Goal: Task Accomplishment & Management: Use online tool/utility

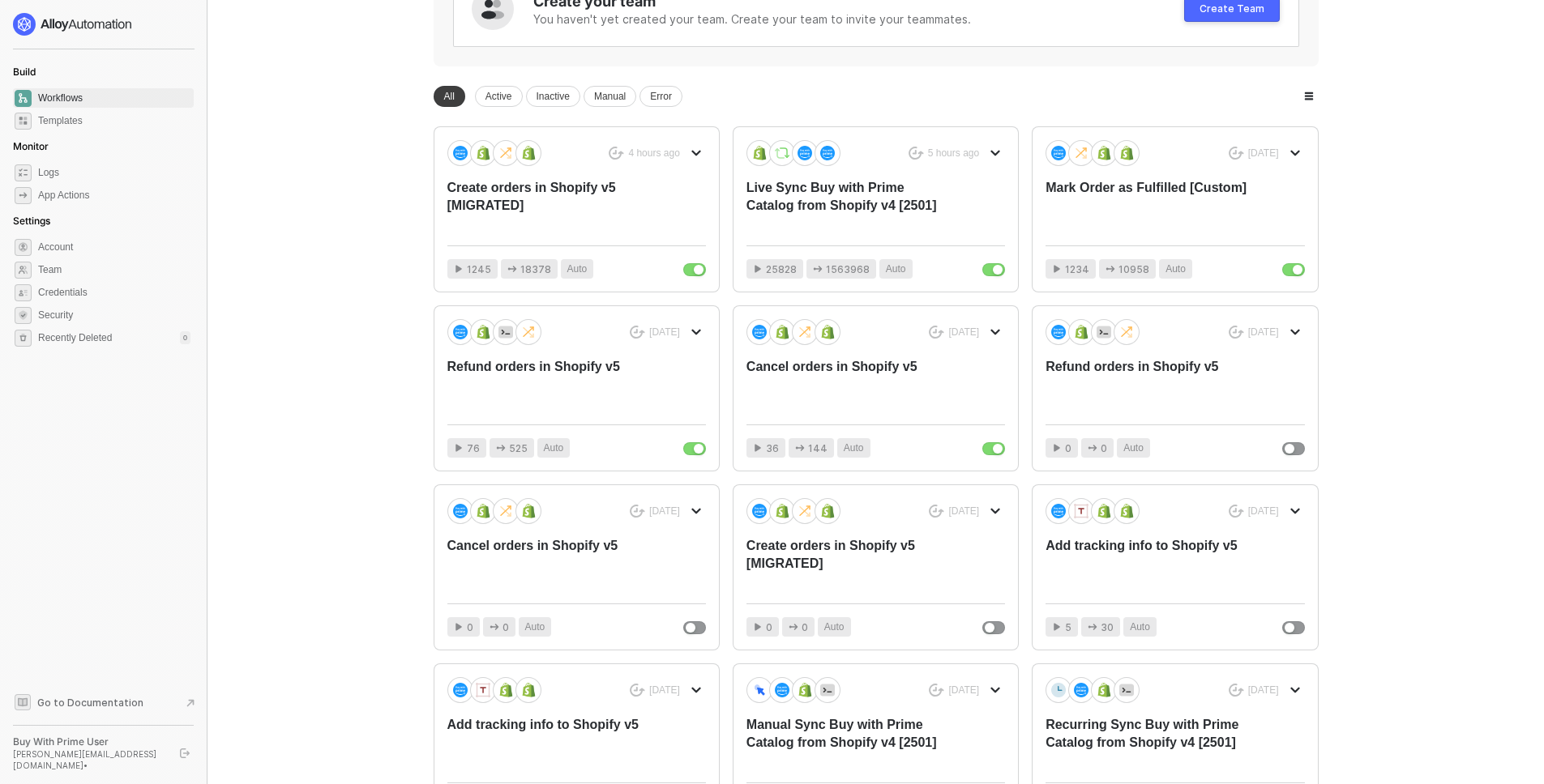
scroll to position [225, 0]
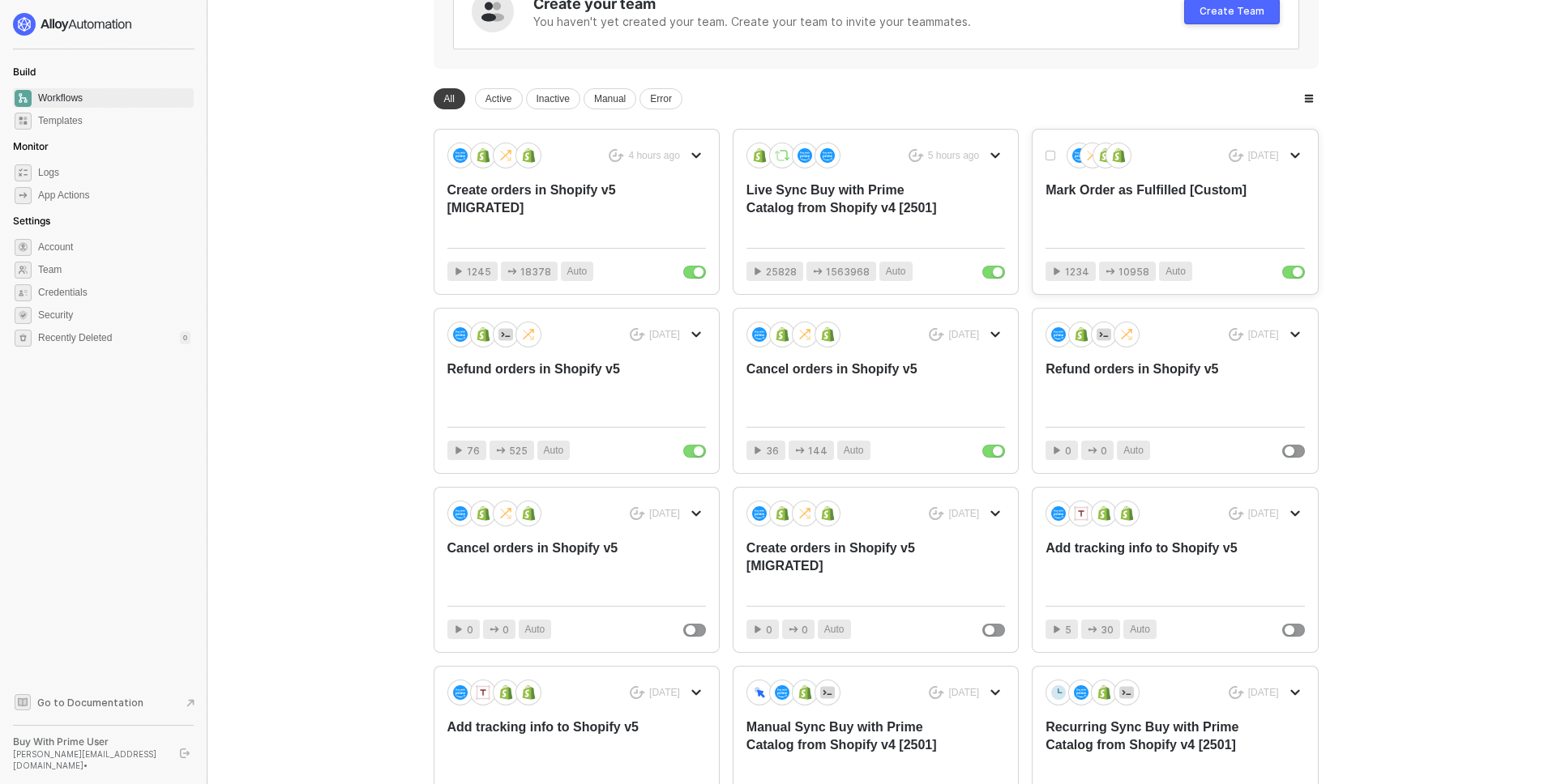
click at [1113, 191] on div "Mark Order as Fulfilled [Custom]" at bounding box center [1149, 208] width 206 height 54
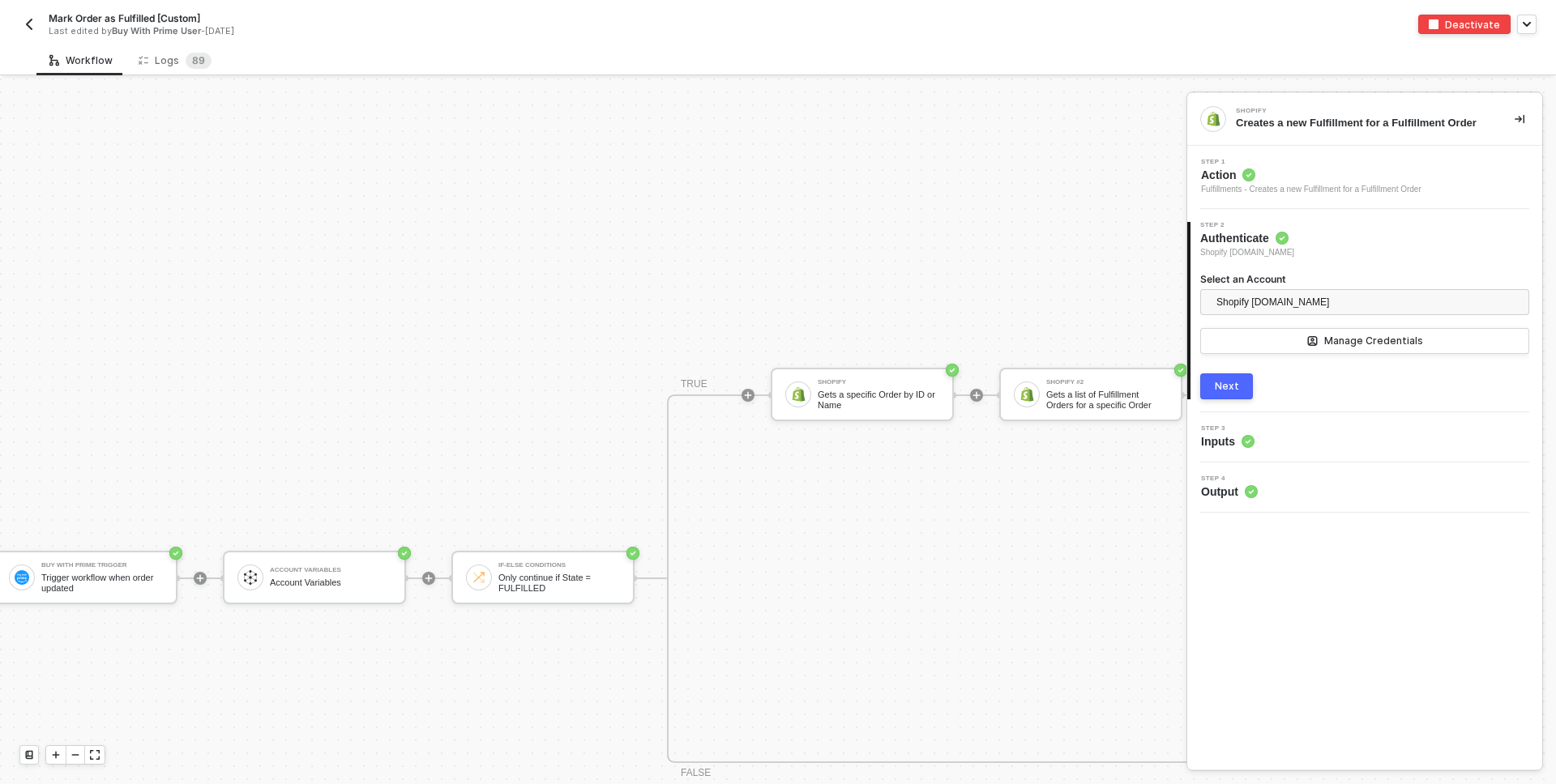
scroll to position [500, 0]
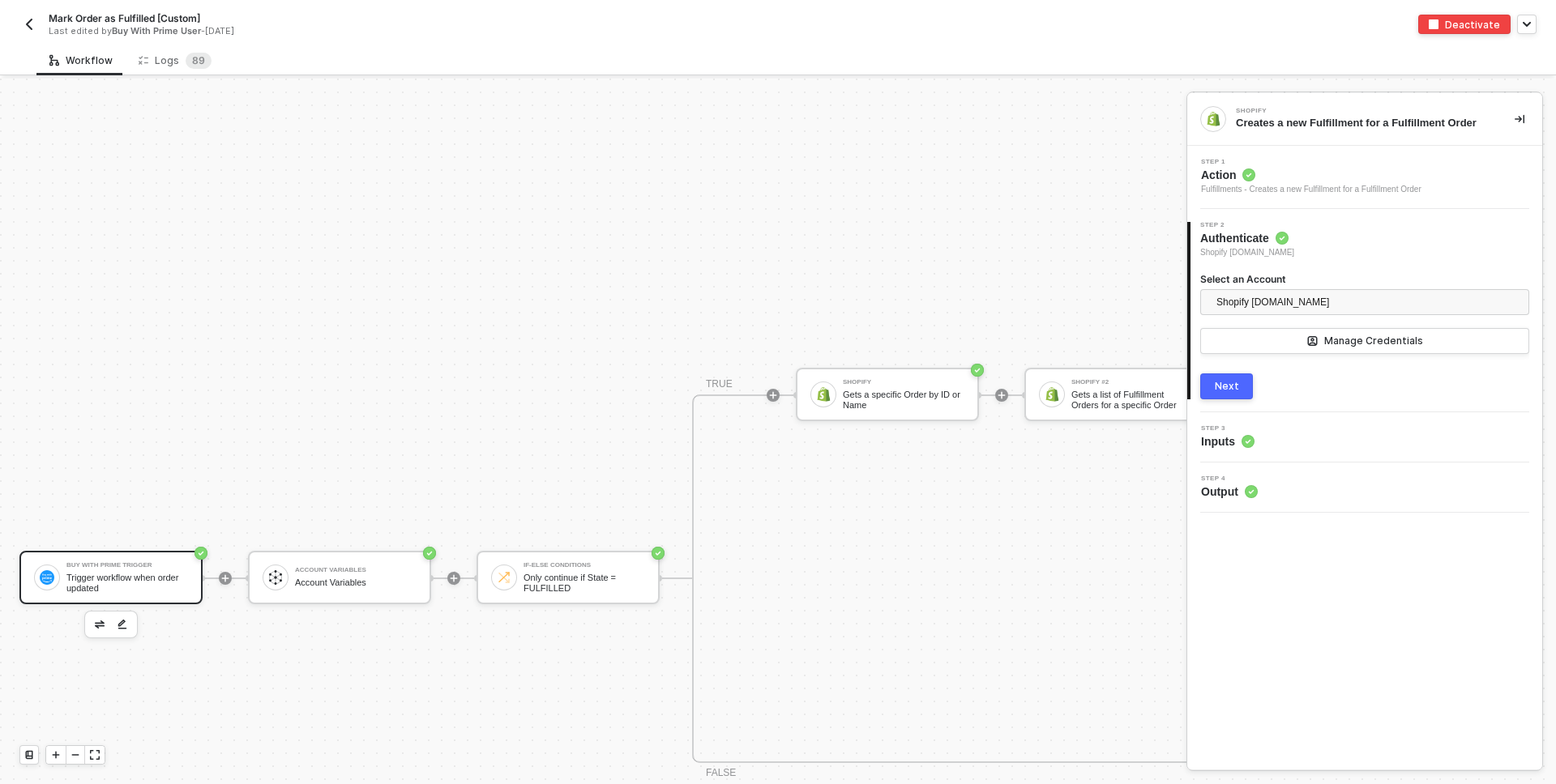
click at [145, 588] on div "Trigger workflow when order updated" at bounding box center [127, 583] width 121 height 20
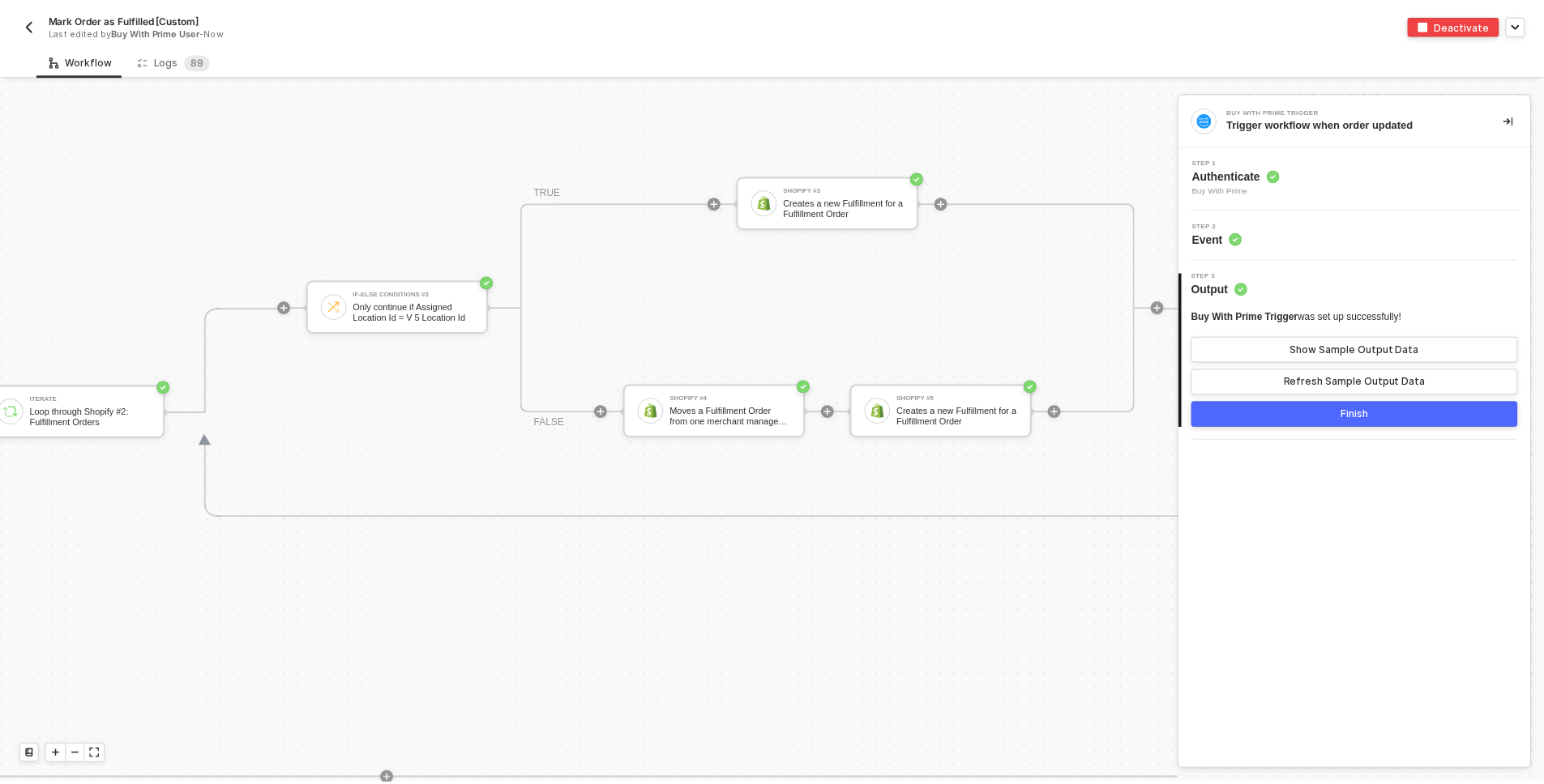
scroll to position [483, 1491]
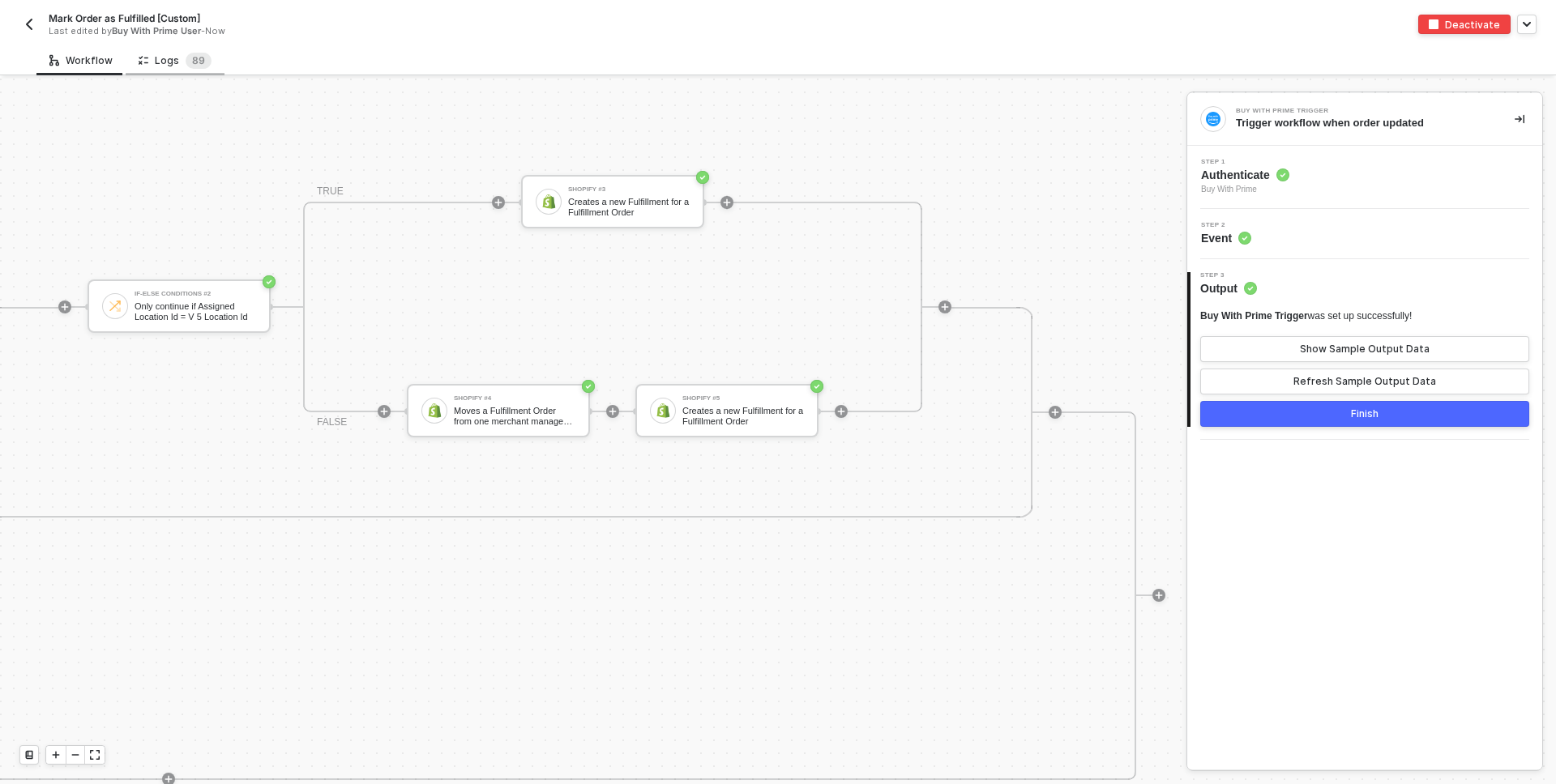
click at [179, 55] on div "Logs 8 9" at bounding box center [175, 61] width 73 height 16
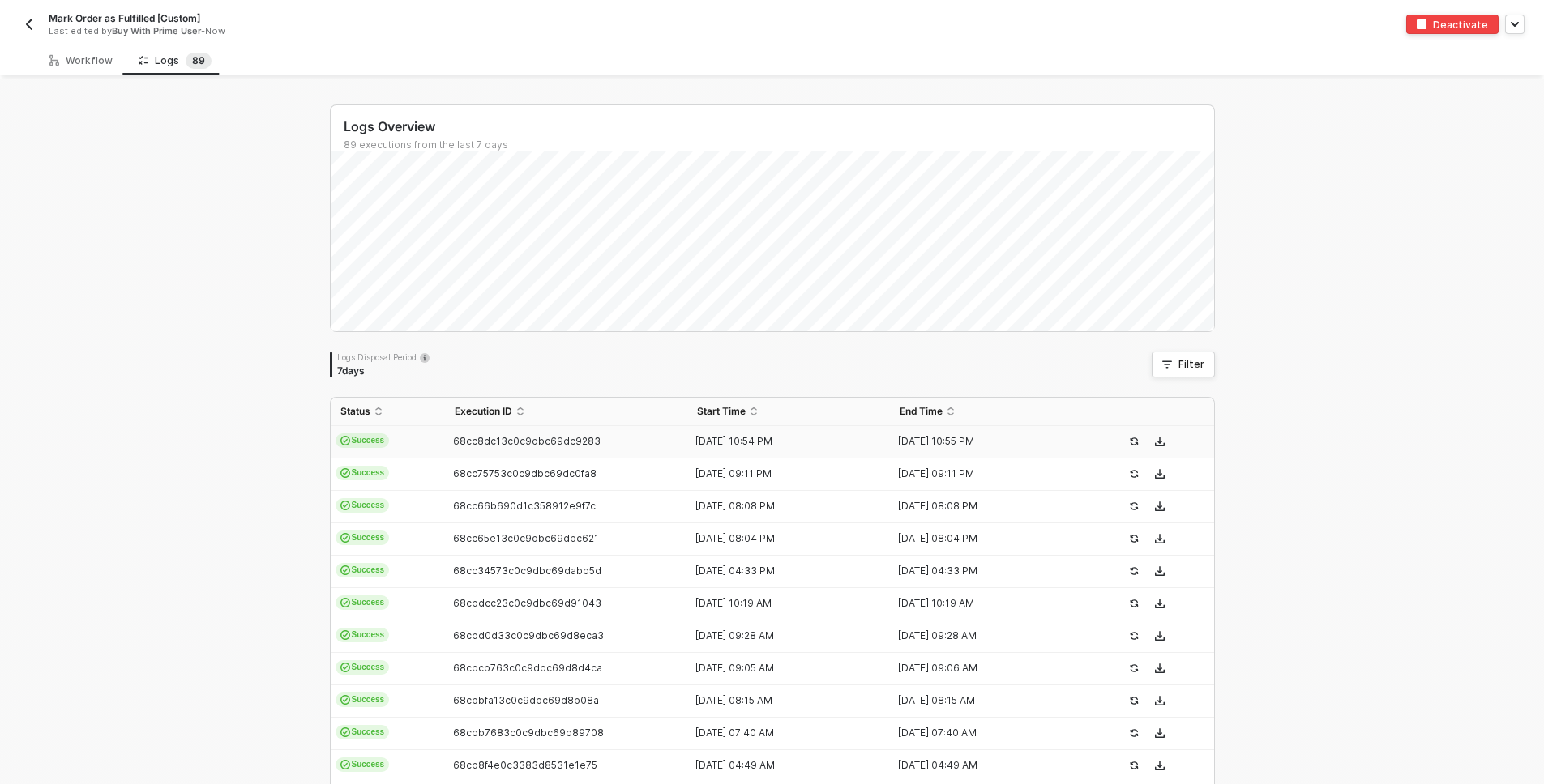
scroll to position [362, 0]
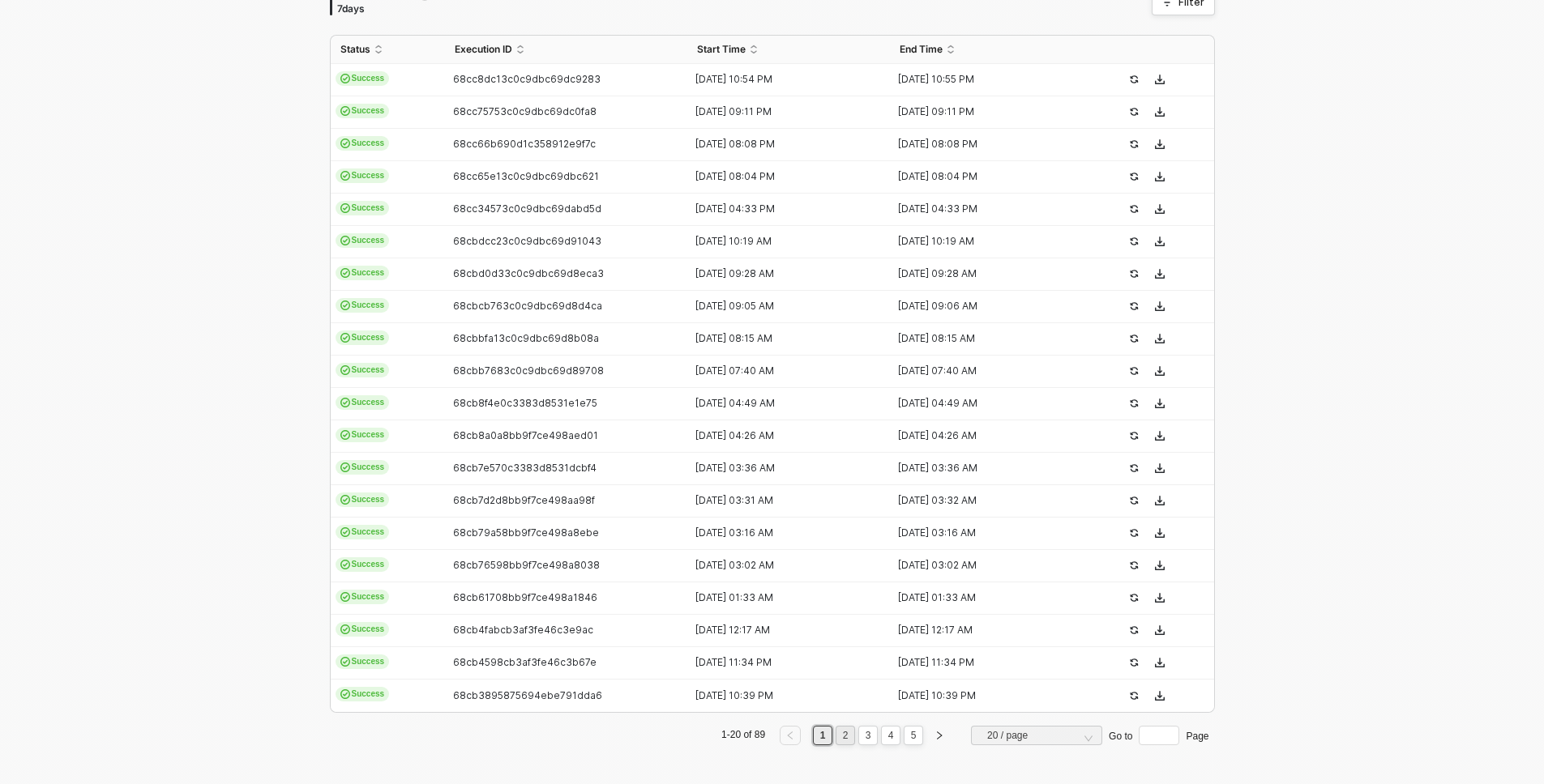
click at [843, 739] on link "2" at bounding box center [846, 736] width 16 height 18
click at [861, 738] on link "3" at bounding box center [868, 736] width 16 height 18
click at [881, 739] on li "4" at bounding box center [890, 735] width 19 height 19
click at [907, 737] on link "5" at bounding box center [913, 736] width 16 height 18
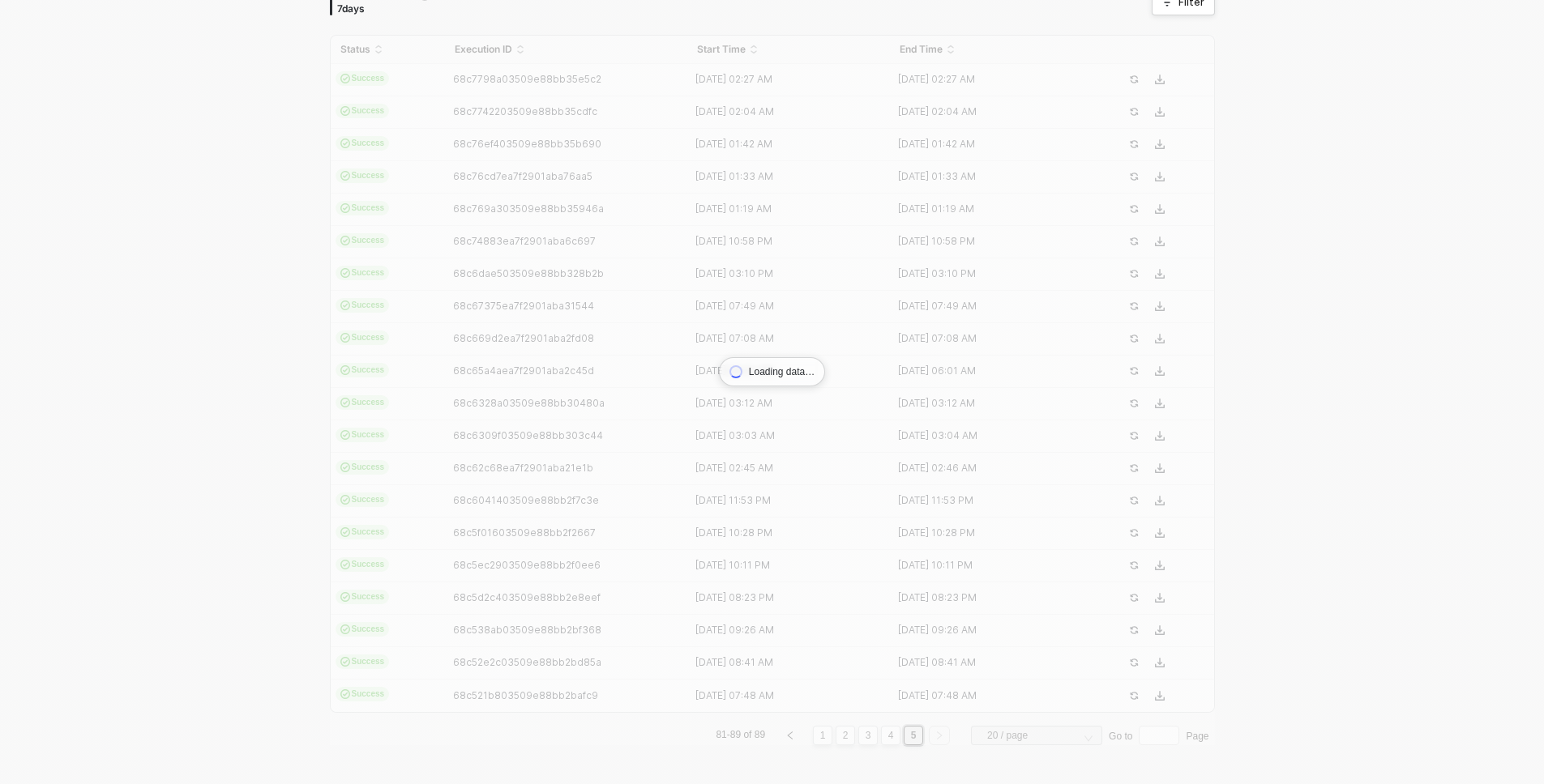
scroll to position [5, 0]
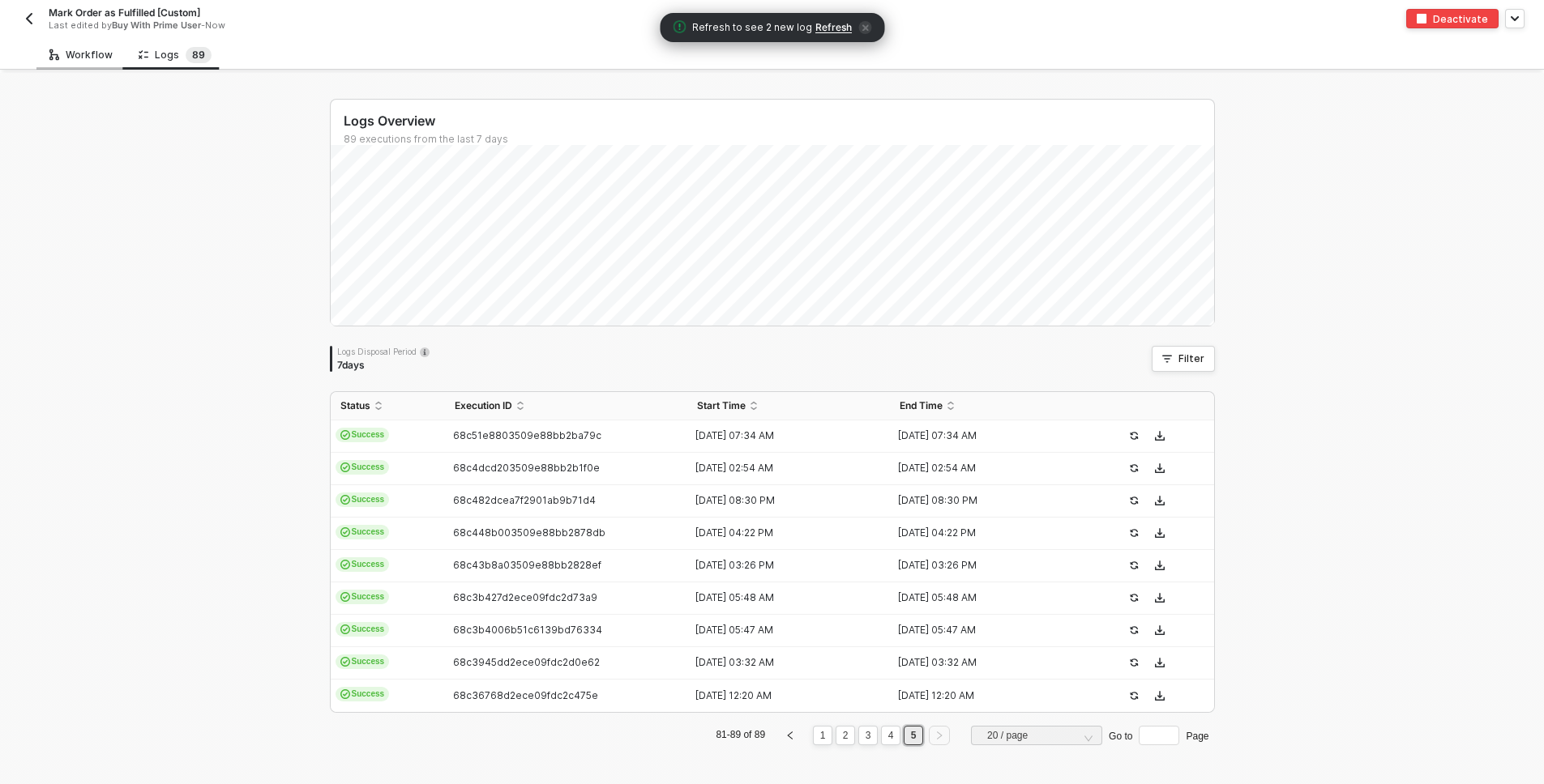
click at [90, 65] on div "Workflow" at bounding box center [81, 54] width 89 height 30
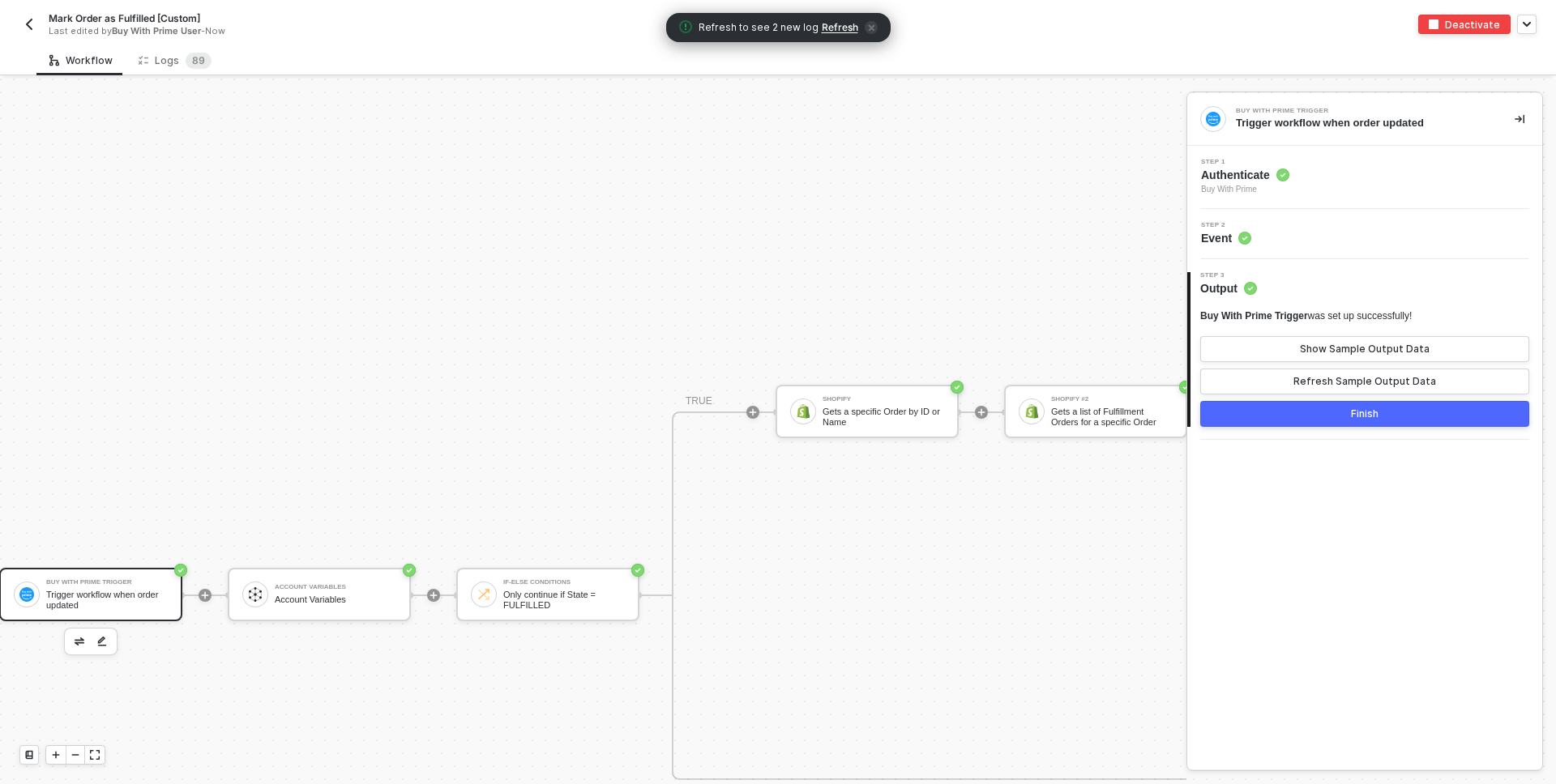
scroll to position [483, 0]
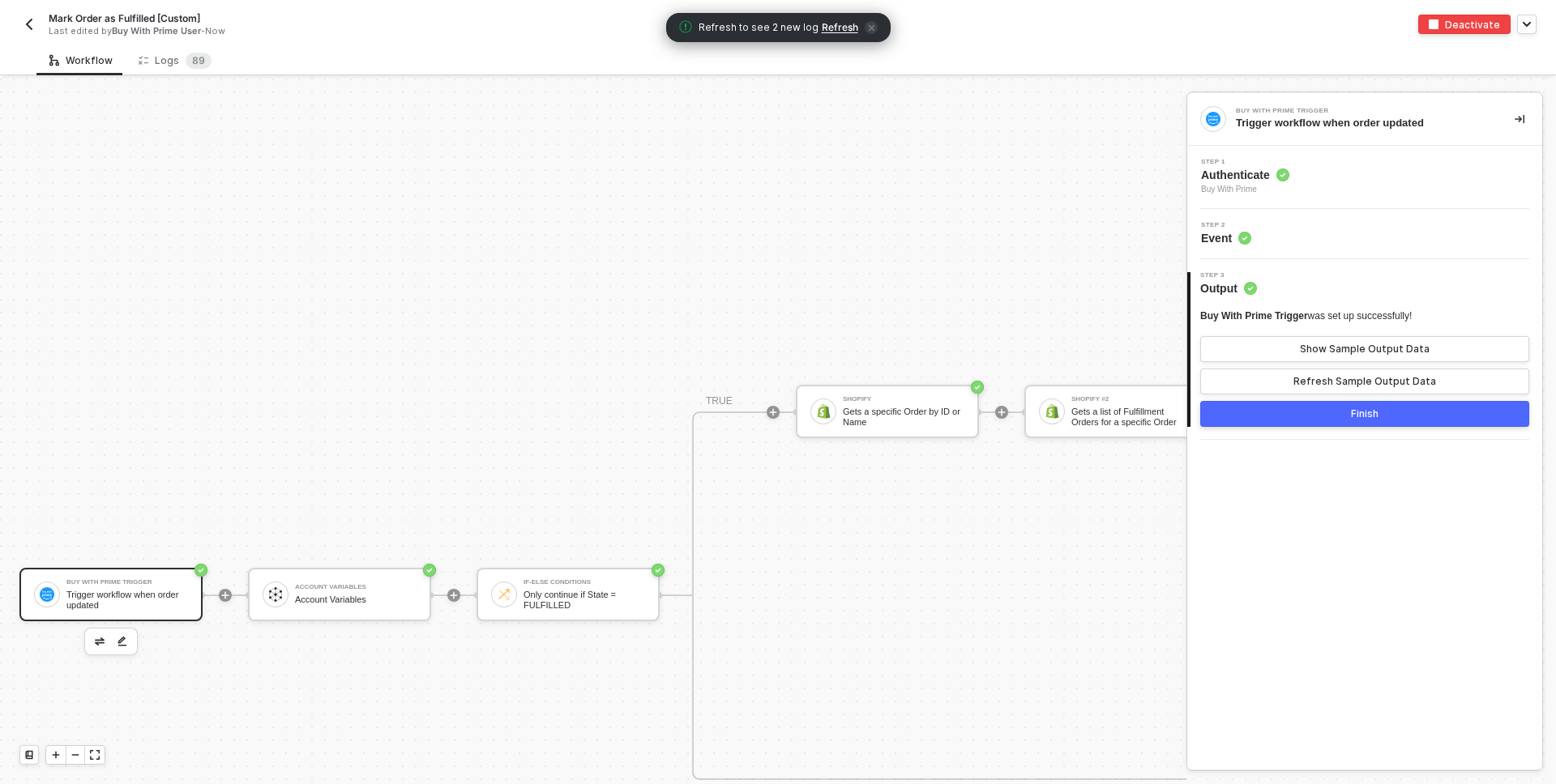
click at [119, 606] on div "Trigger workflow when order updated" at bounding box center [127, 600] width 121 height 20
click at [1298, 238] on div "Step 2 Event" at bounding box center [1367, 234] width 351 height 25
click at [1284, 187] on span "Buy With Prime" at bounding box center [1245, 190] width 89 height 13
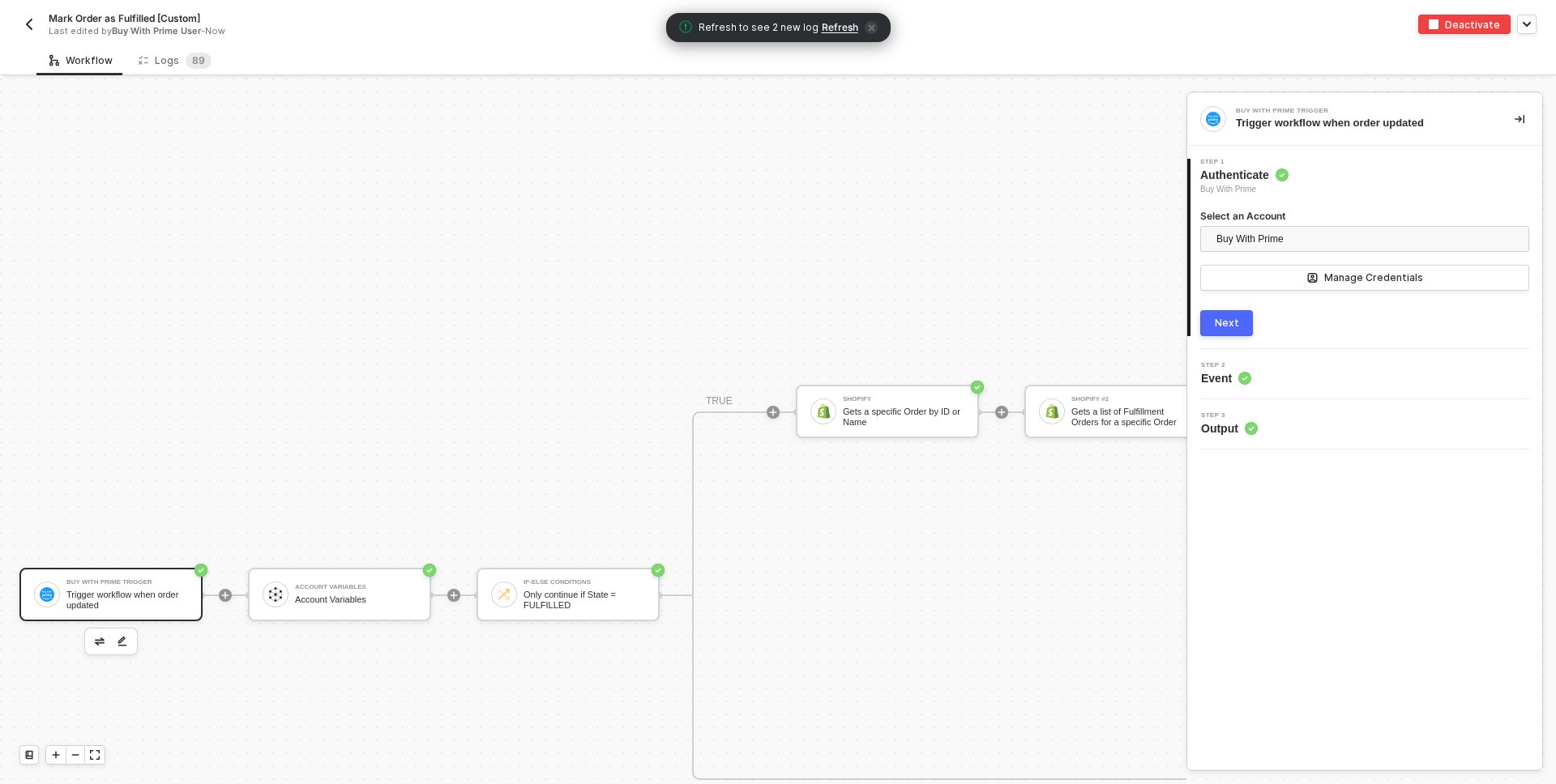
click at [1227, 323] on div "Next" at bounding box center [1227, 323] width 25 height 13
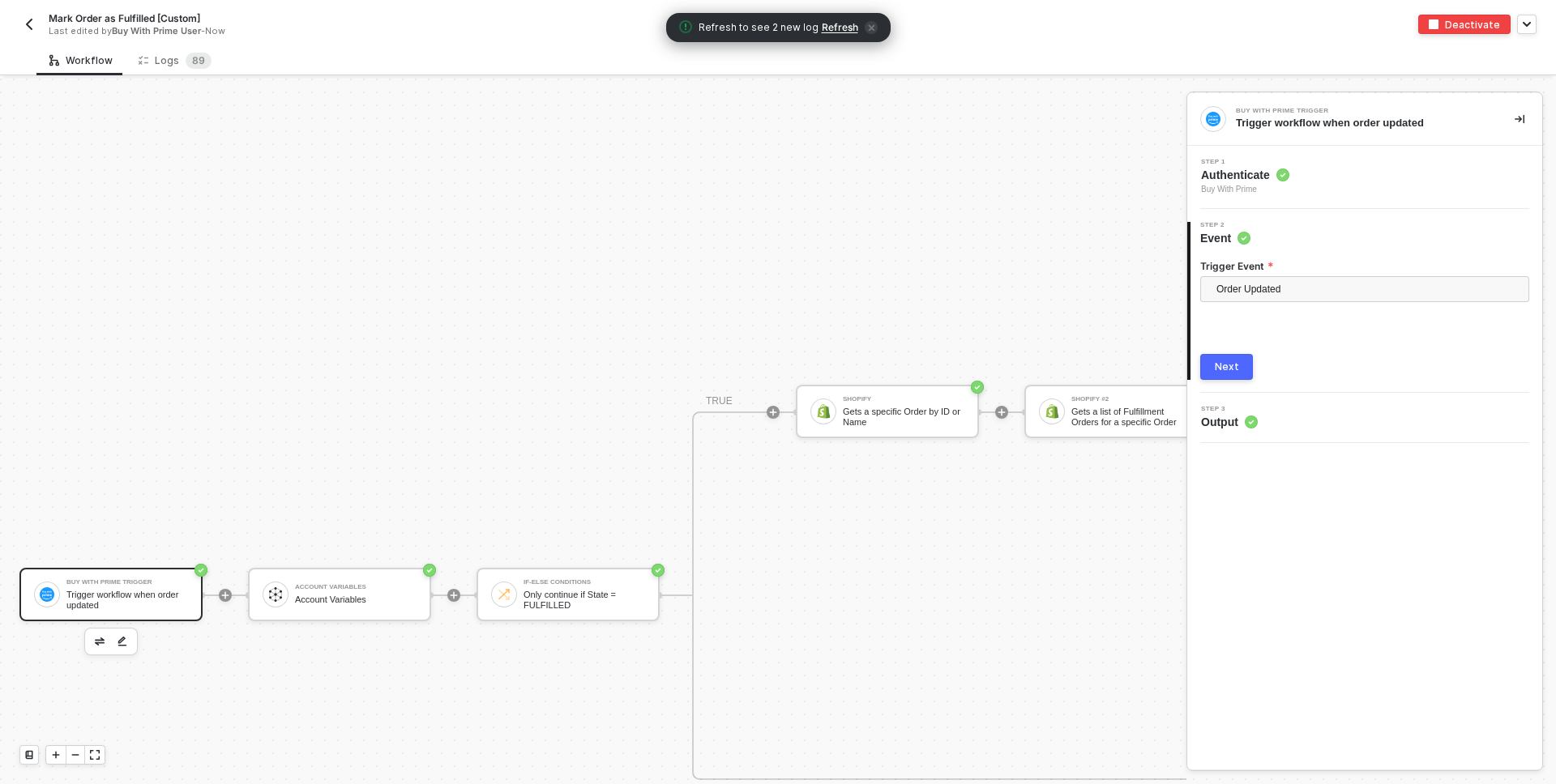
click at [29, 23] on img "button" at bounding box center [29, 25] width 13 height 13
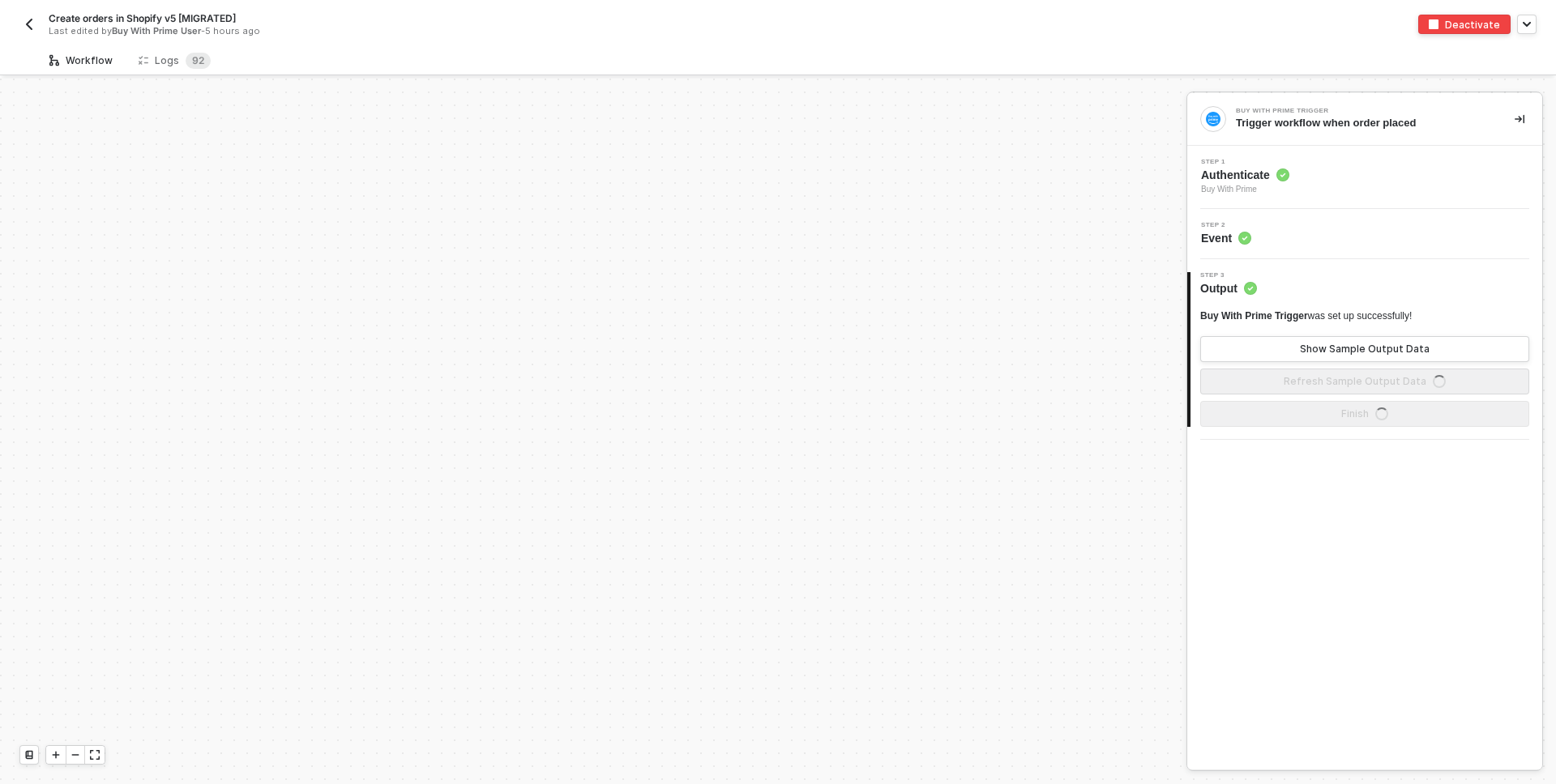
scroll to position [500, 0]
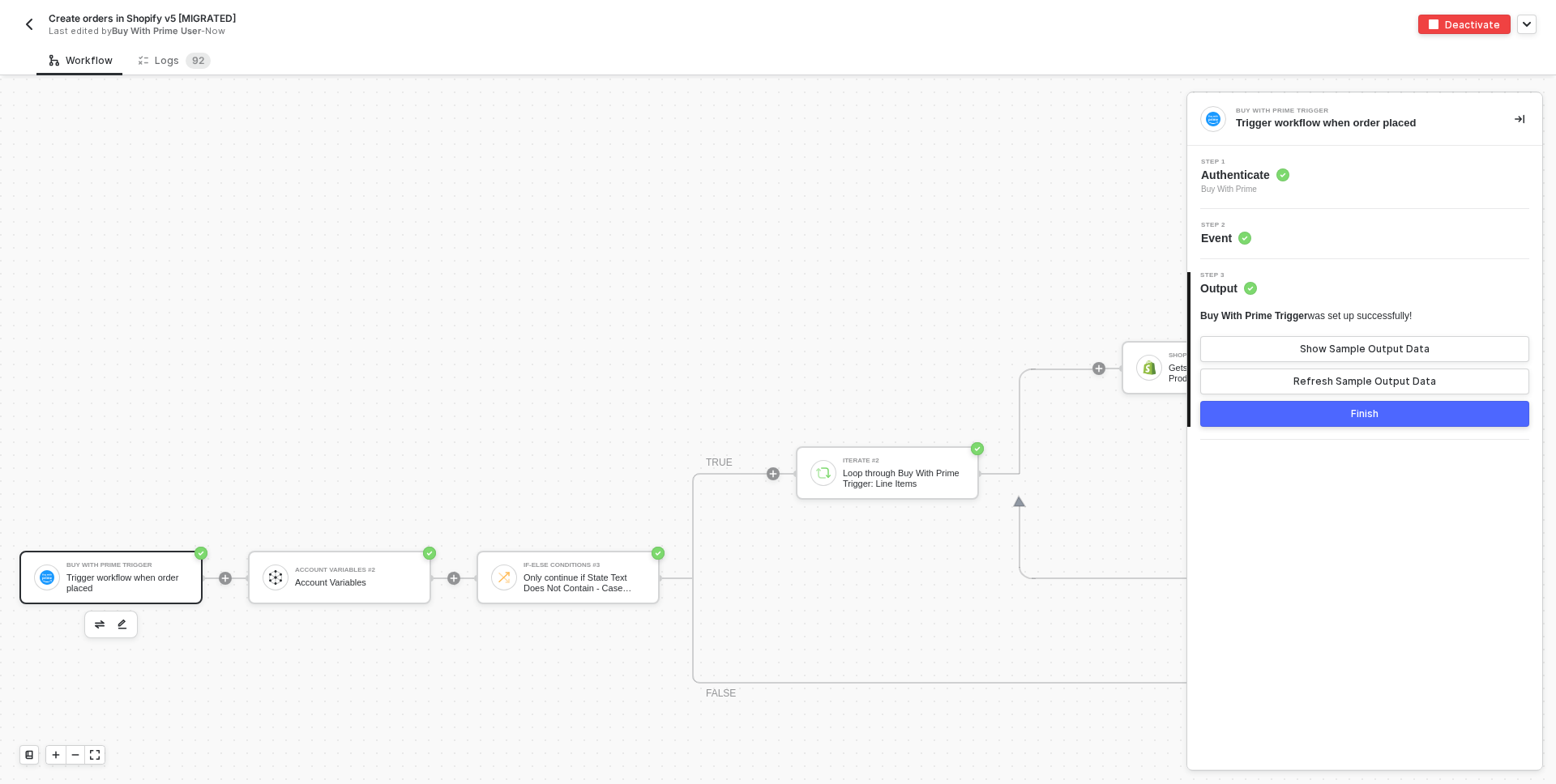
click at [1309, 237] on div "Step 2 Event" at bounding box center [1367, 234] width 351 height 25
click at [1309, 178] on div "Step 1 Authenticate Buy With Prime" at bounding box center [1367, 177] width 351 height 37
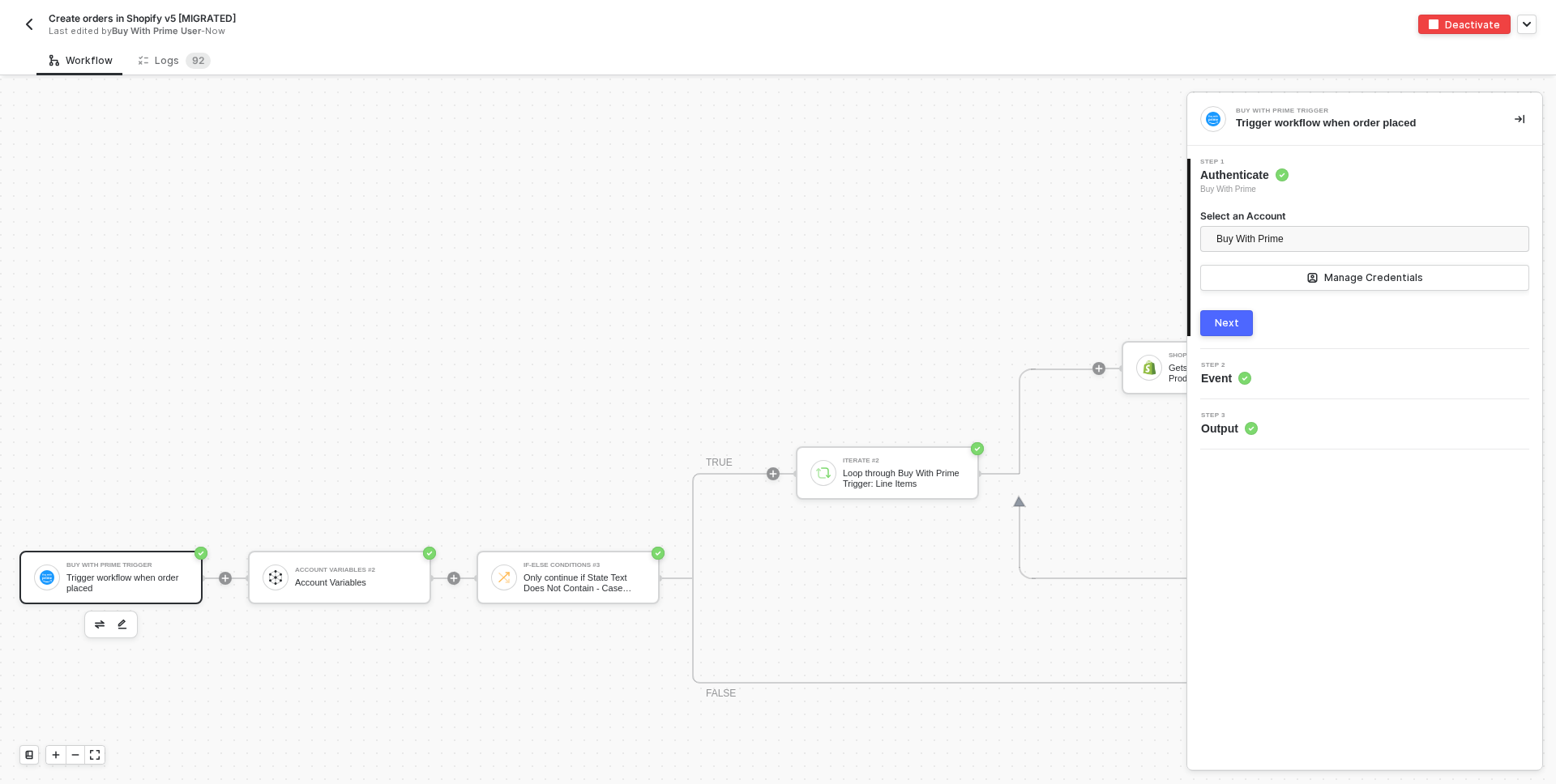
click at [1243, 324] on button "Next" at bounding box center [1227, 323] width 53 height 26
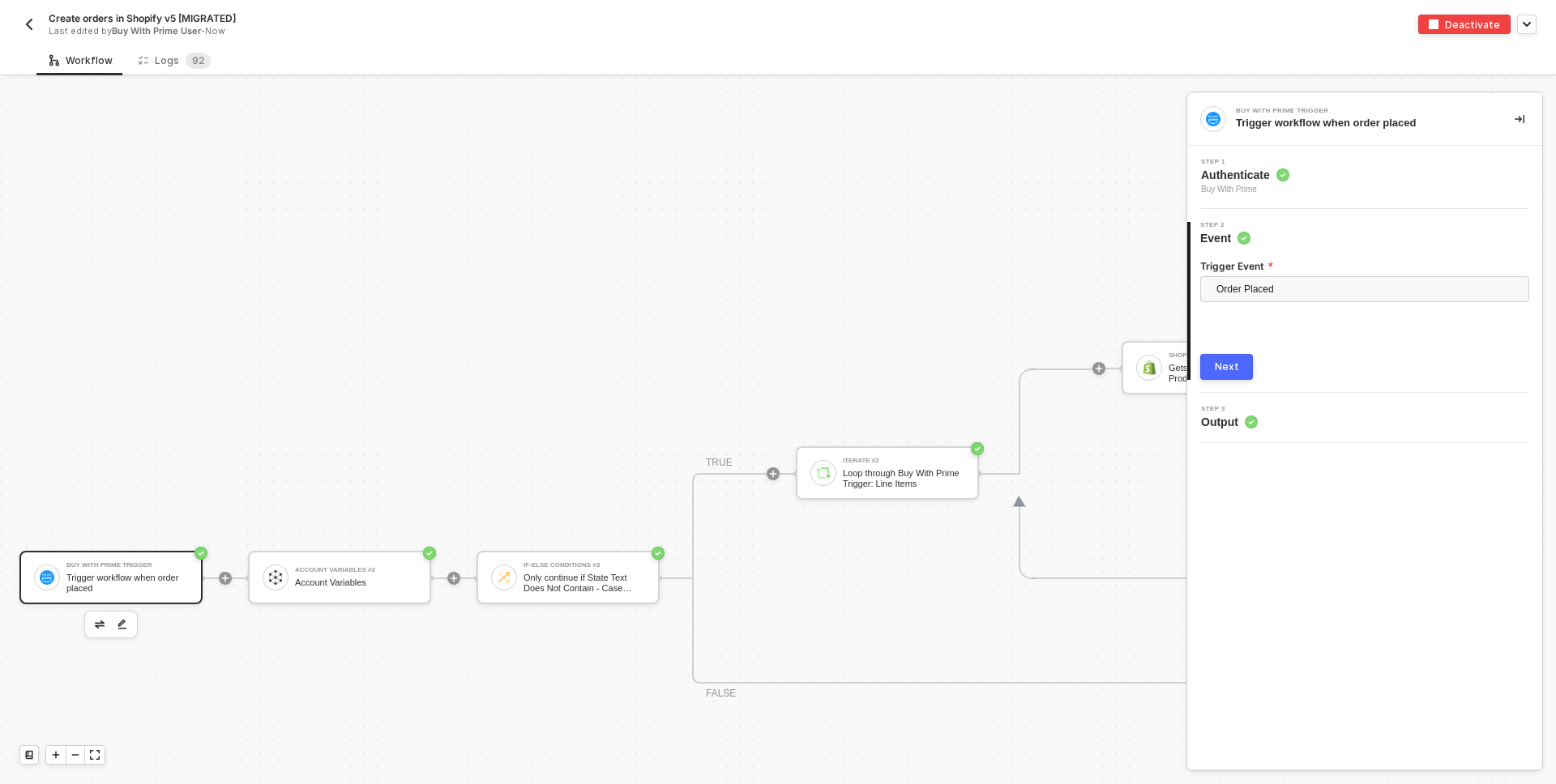
click at [33, 26] on img "button" at bounding box center [29, 25] width 13 height 13
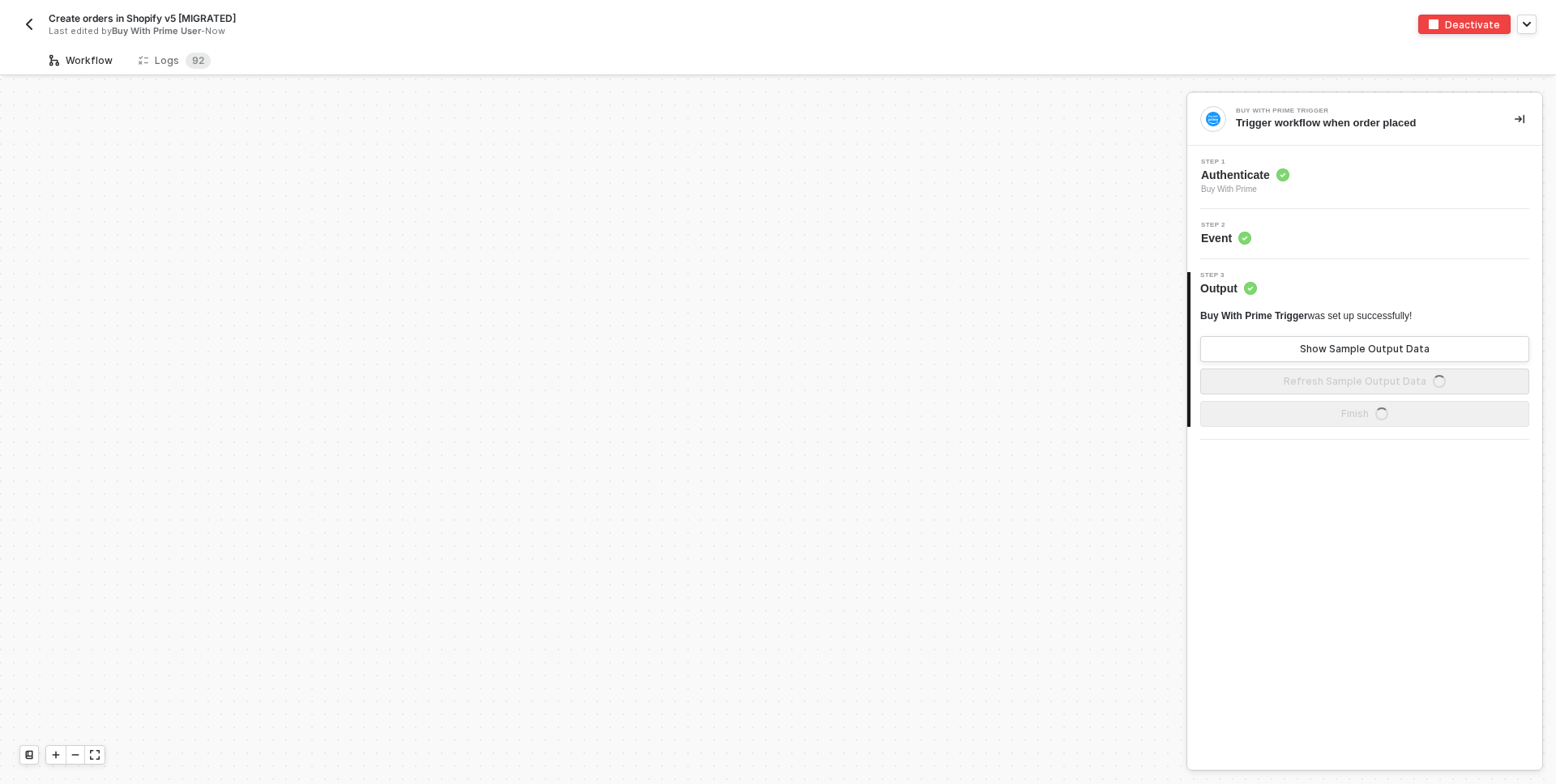
scroll to position [500, 0]
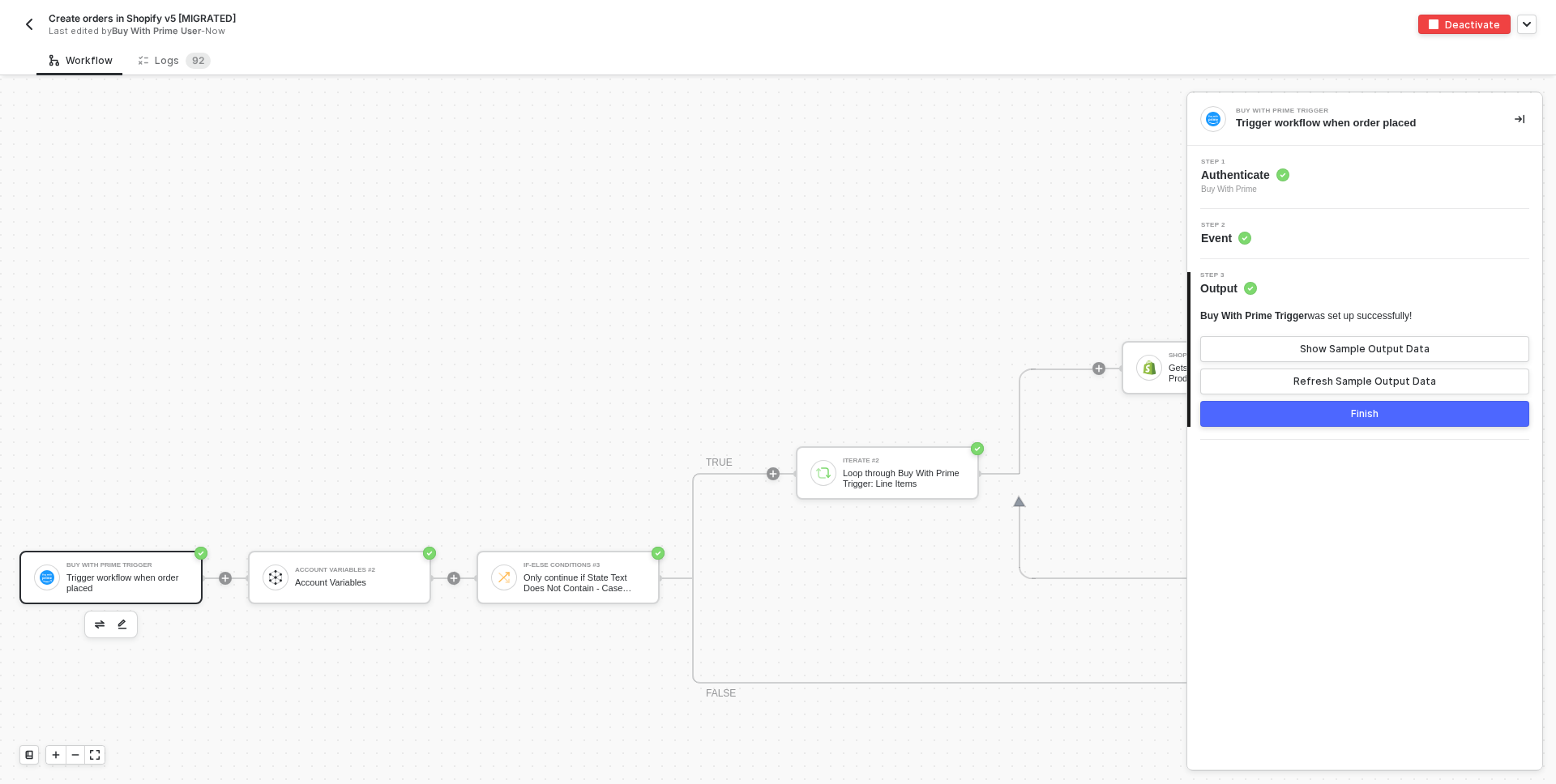
click at [28, 29] on img "button" at bounding box center [29, 25] width 13 height 13
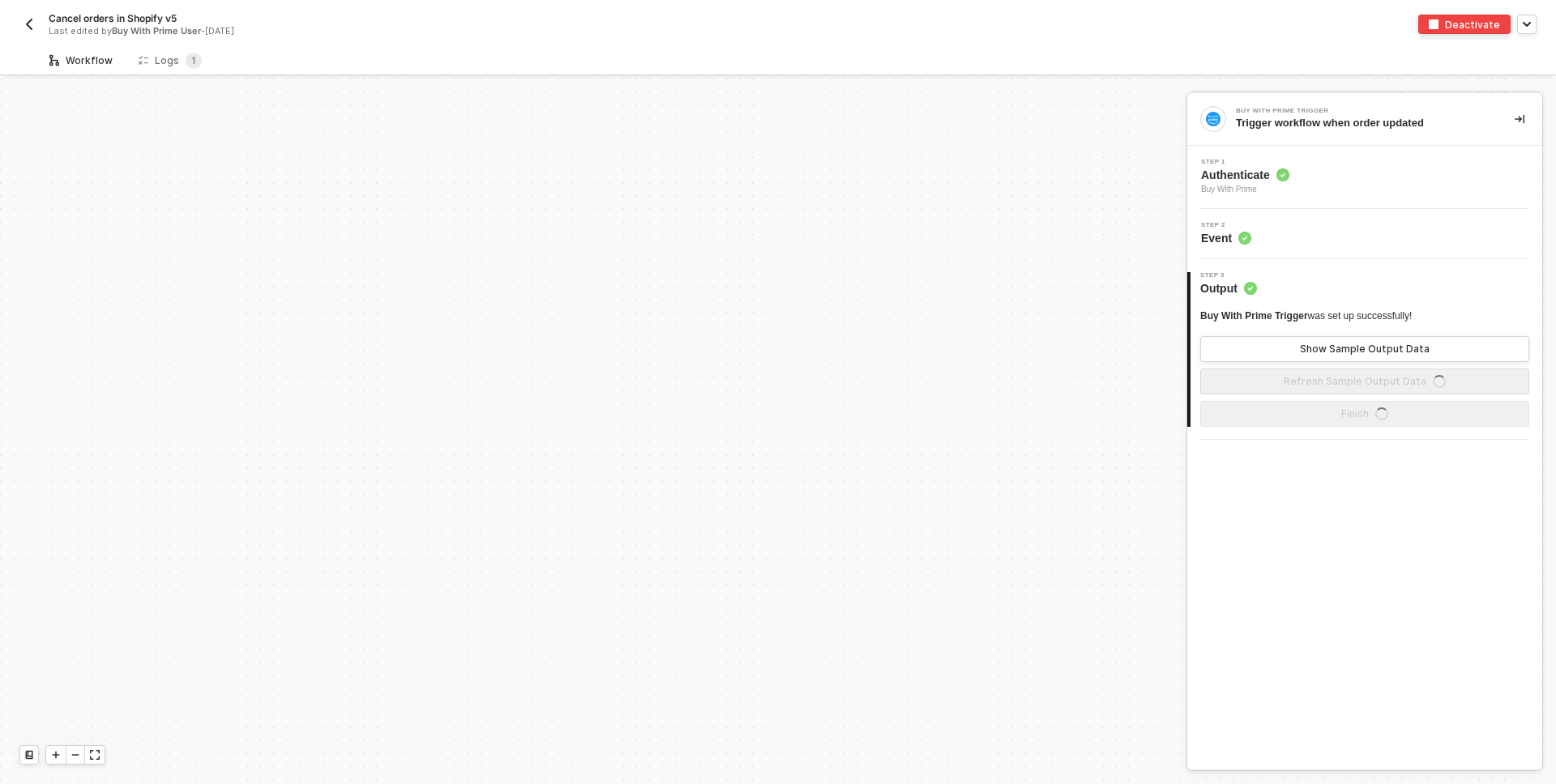
scroll to position [962, 0]
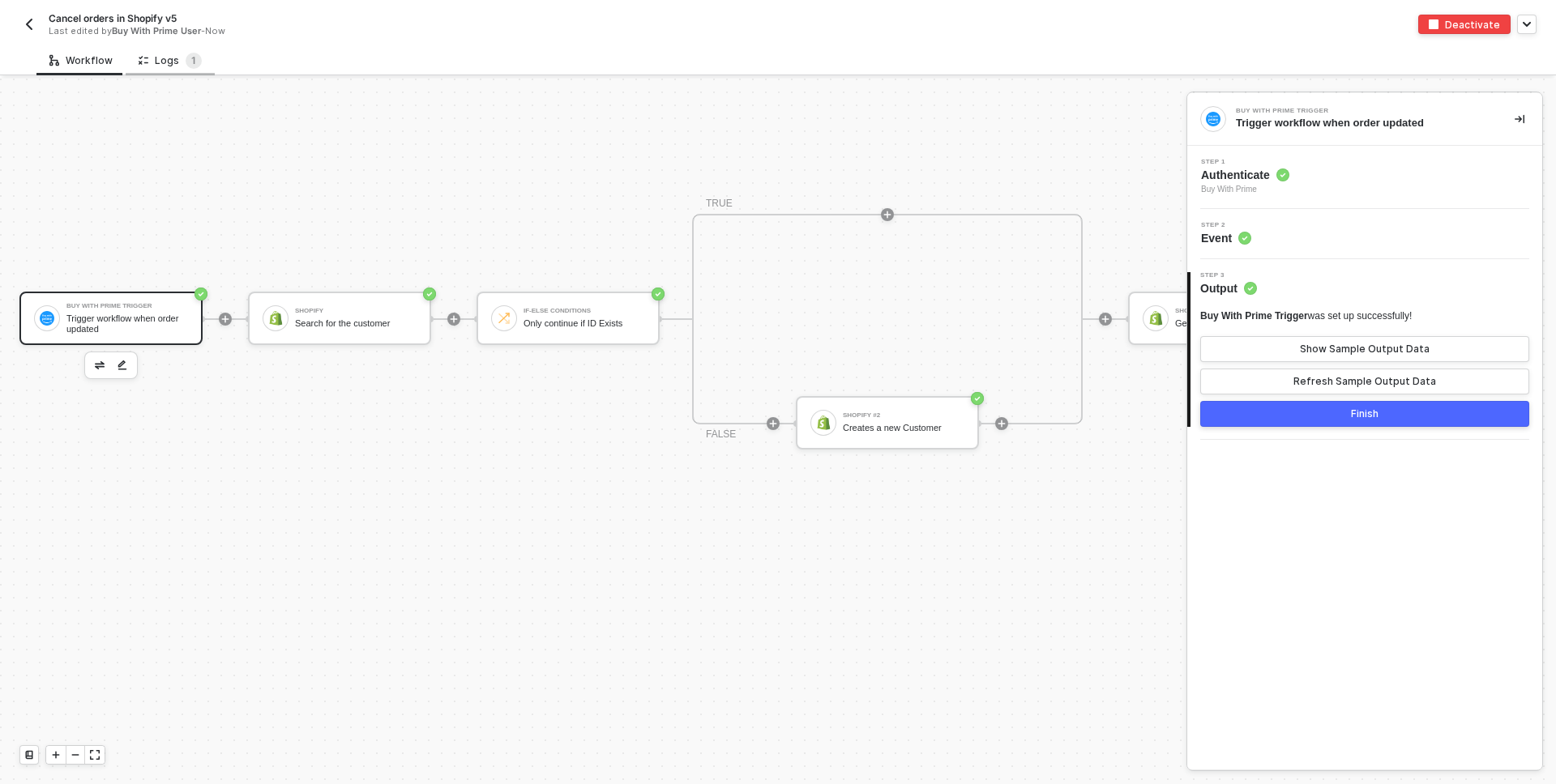
click at [139, 59] on icon at bounding box center [143, 60] width 10 height 14
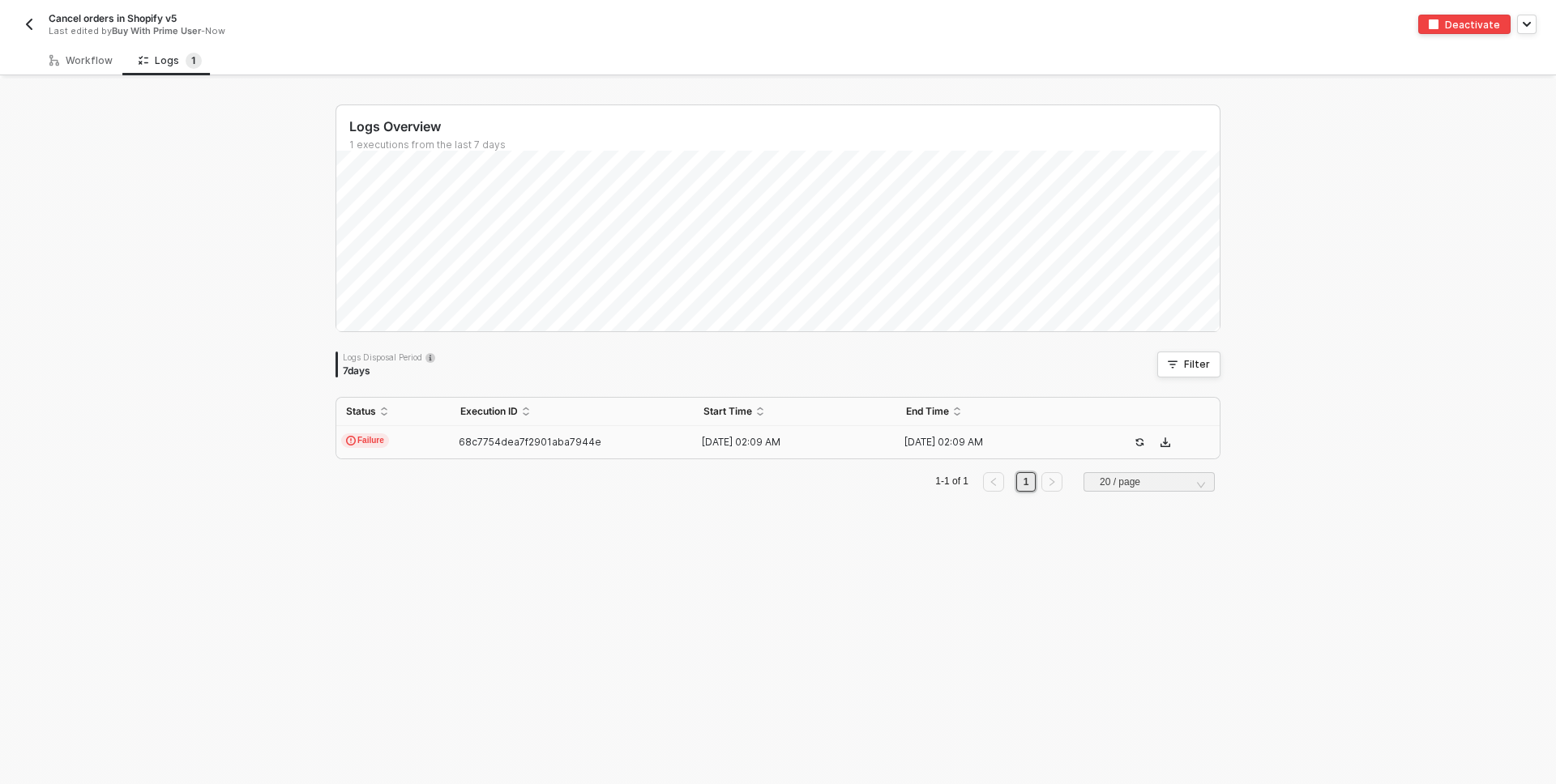
click at [451, 447] on div "68c7754dea7f2901aba7944e" at bounding box center [566, 443] width 230 height 13
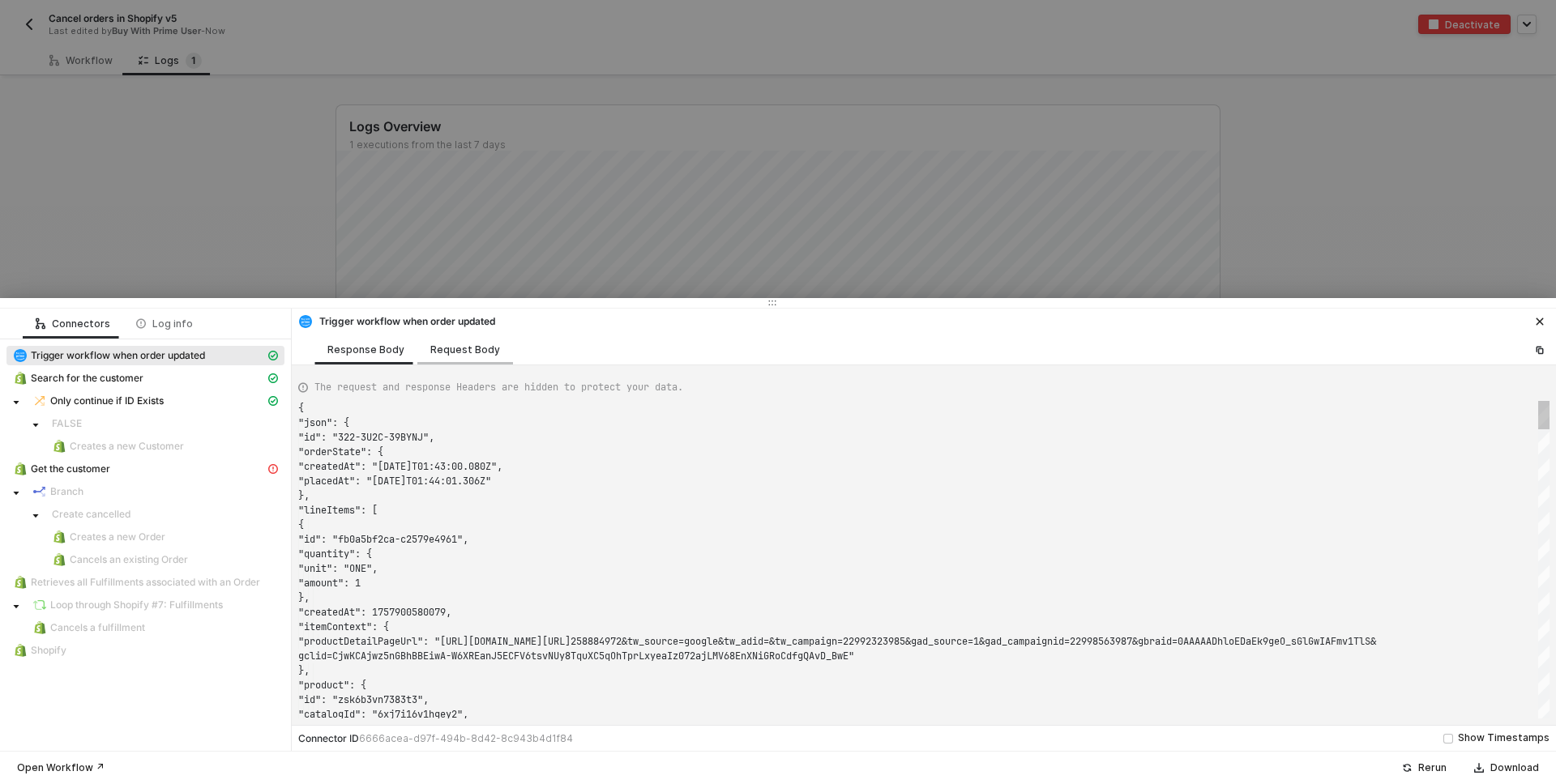
scroll to position [146, 0]
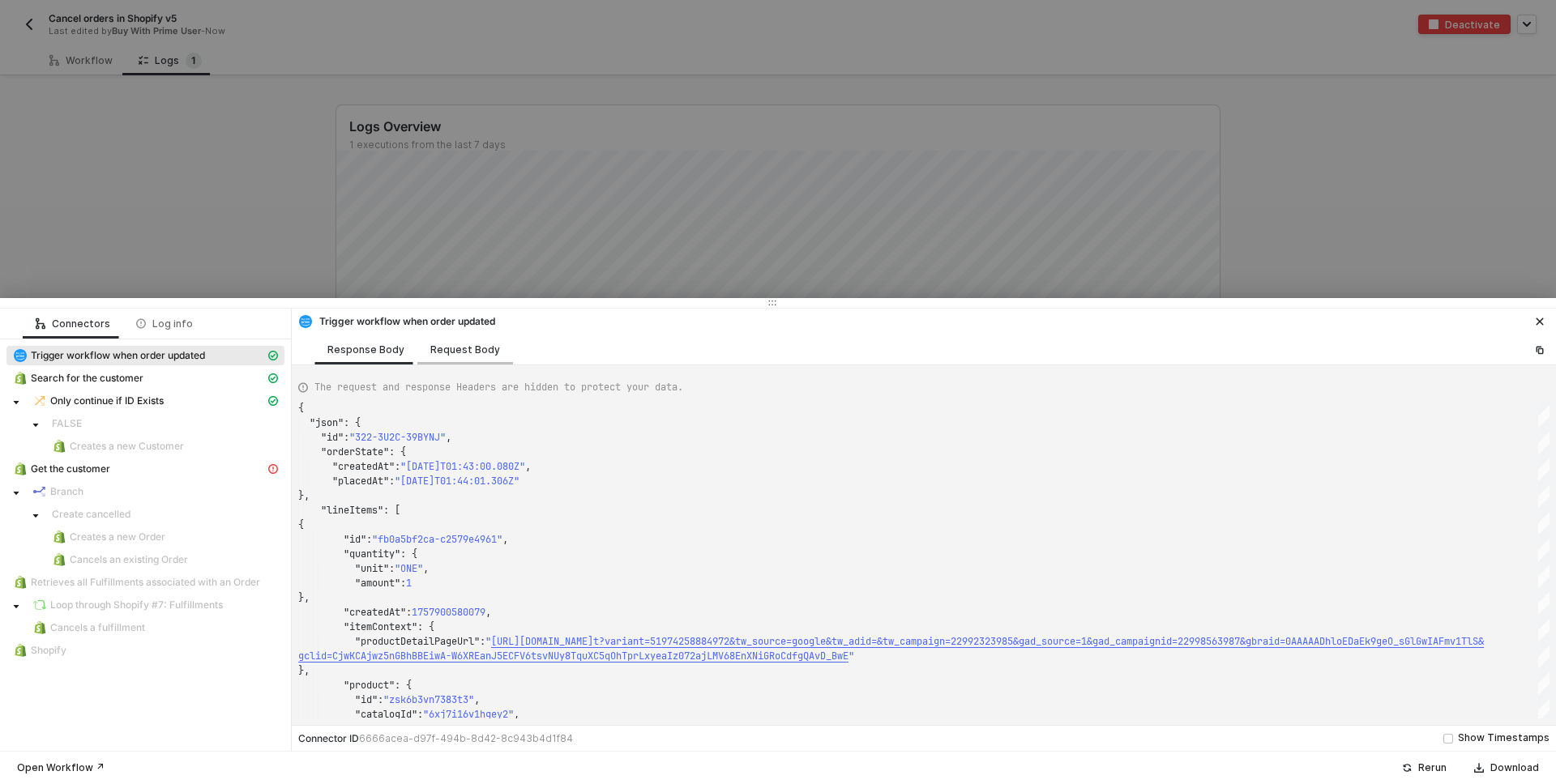
click at [445, 341] on div "Request Body" at bounding box center [465, 350] width 96 height 30
type textarea "{ "triggerEvent": "ORDER_UPDATED" }"
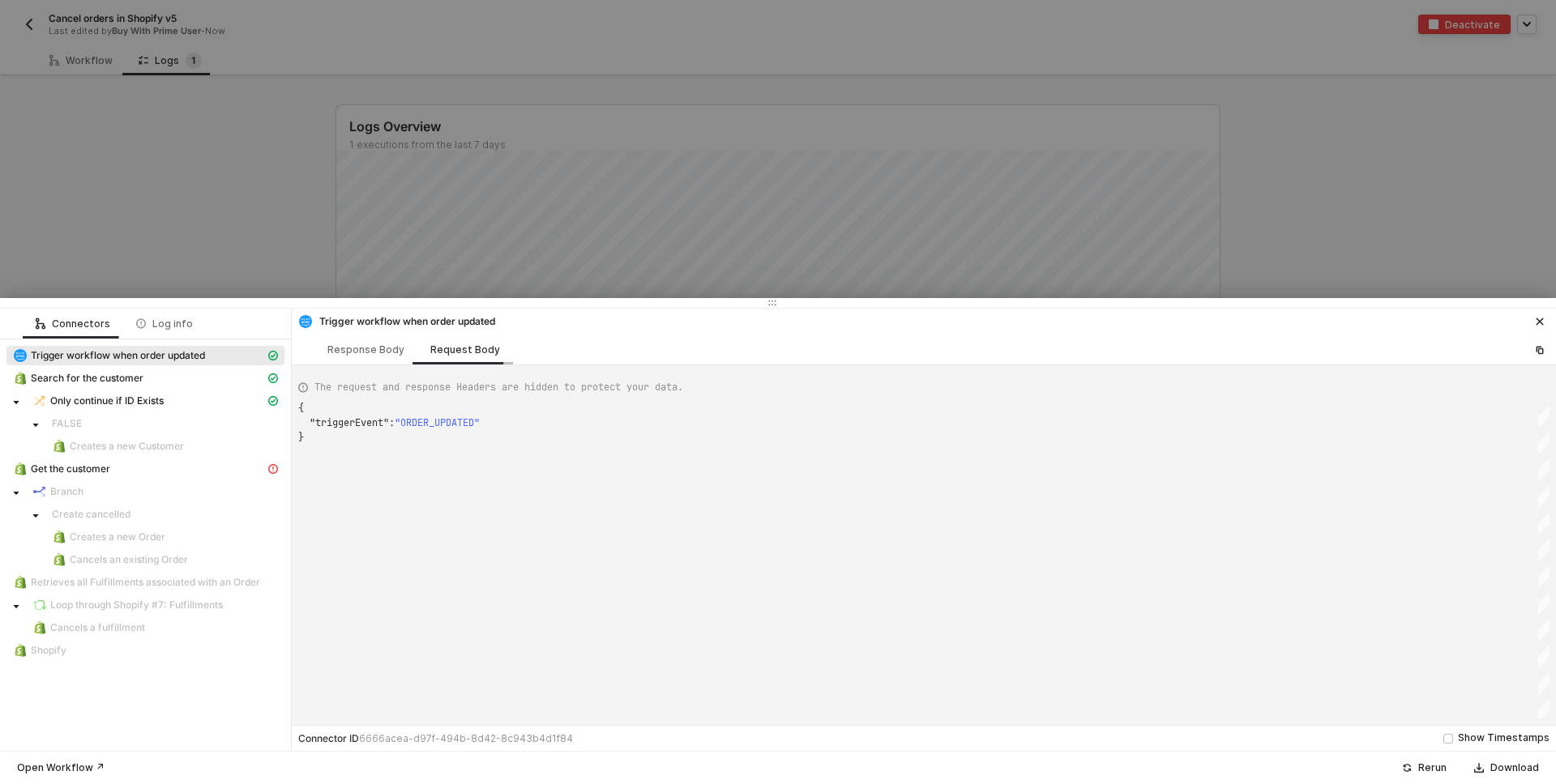
scroll to position [29, 0]
click at [61, 141] on div at bounding box center [778, 392] width 1556 height 784
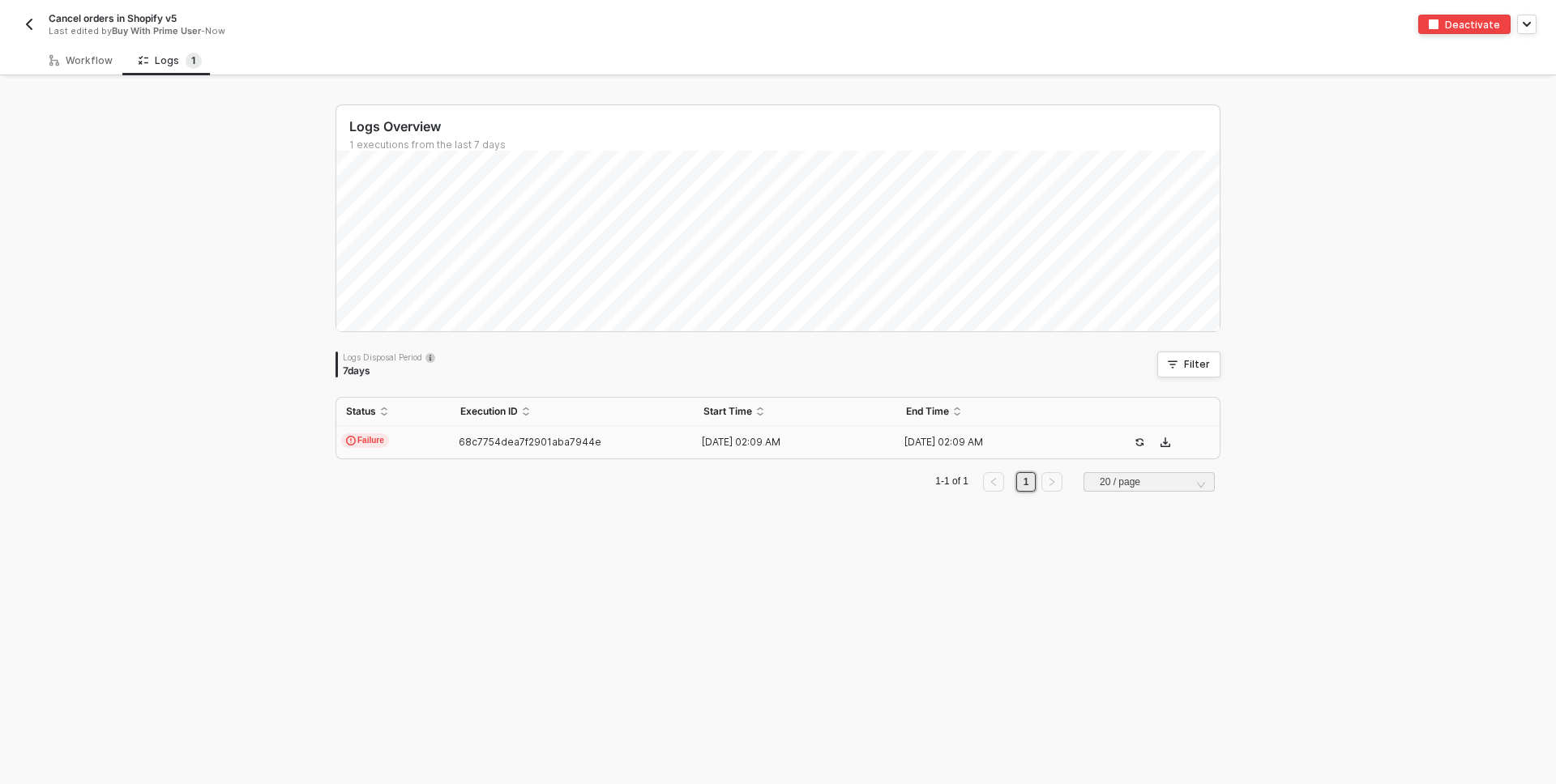
click at [26, 18] on img "button" at bounding box center [29, 25] width 13 height 13
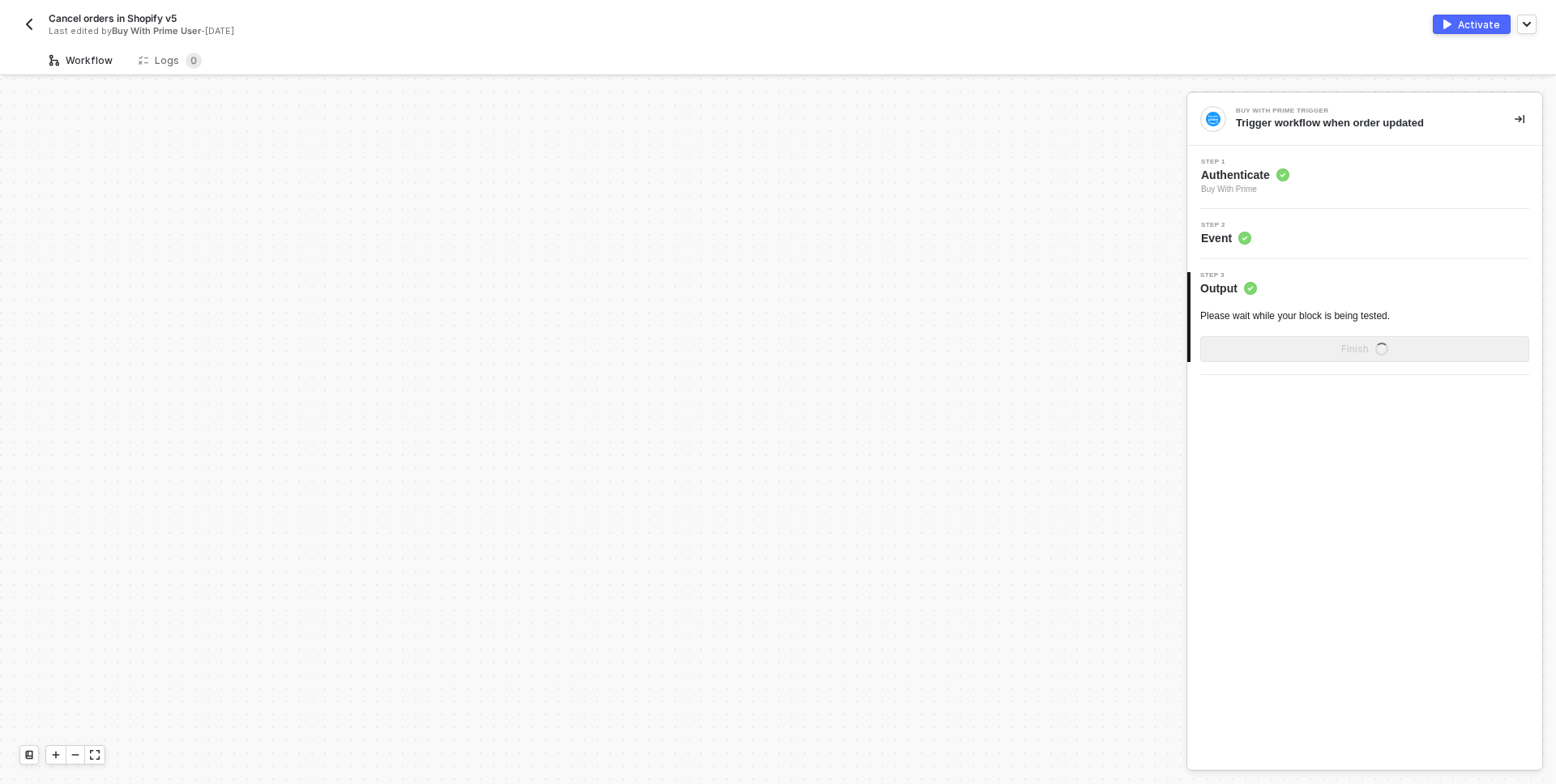
scroll to position [962, 0]
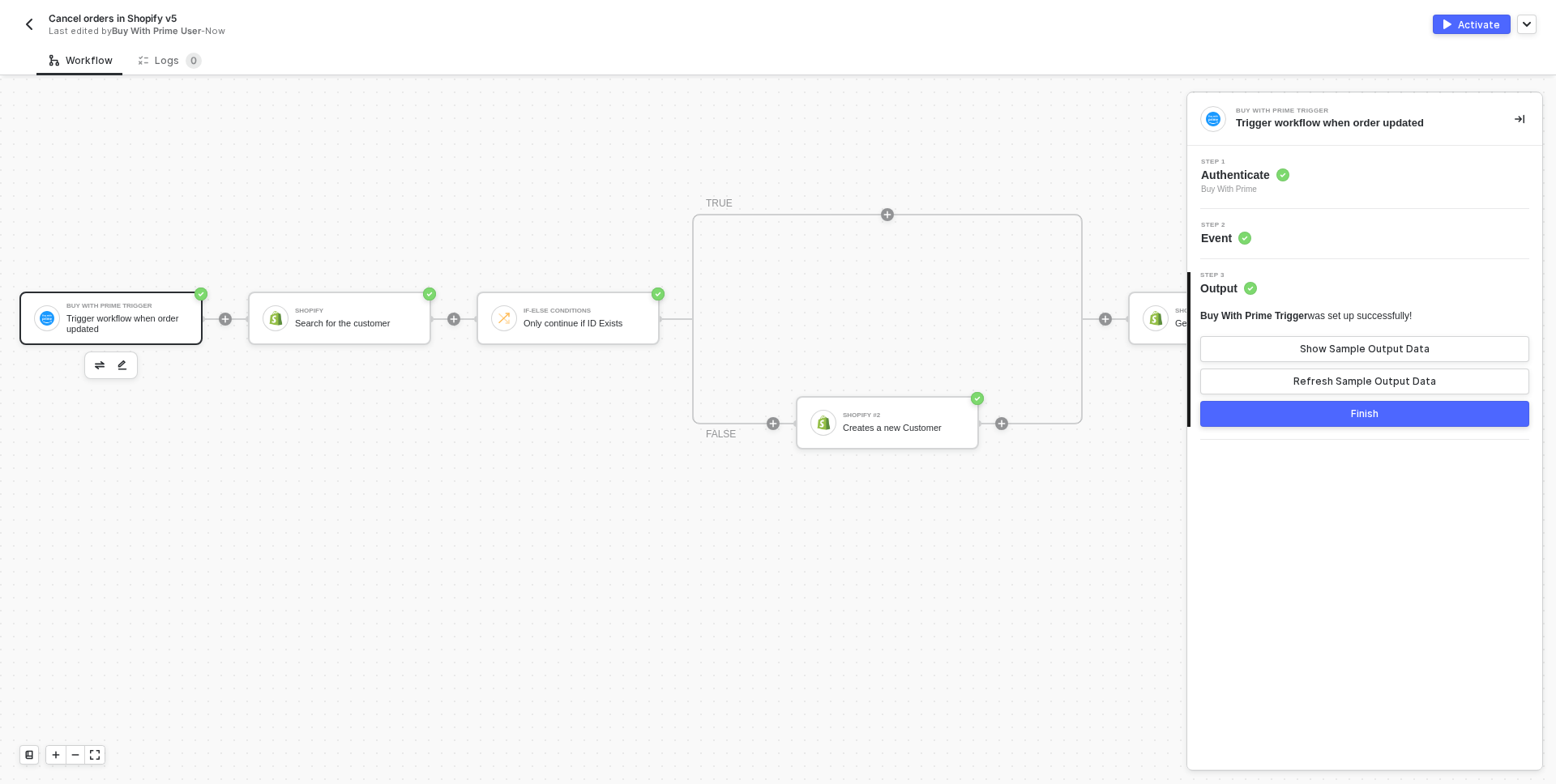
click at [1259, 230] on div "Step 2 Event" at bounding box center [1367, 234] width 351 height 25
click at [1311, 166] on div "Step 1 Authenticate Buy With Prime" at bounding box center [1367, 177] width 351 height 37
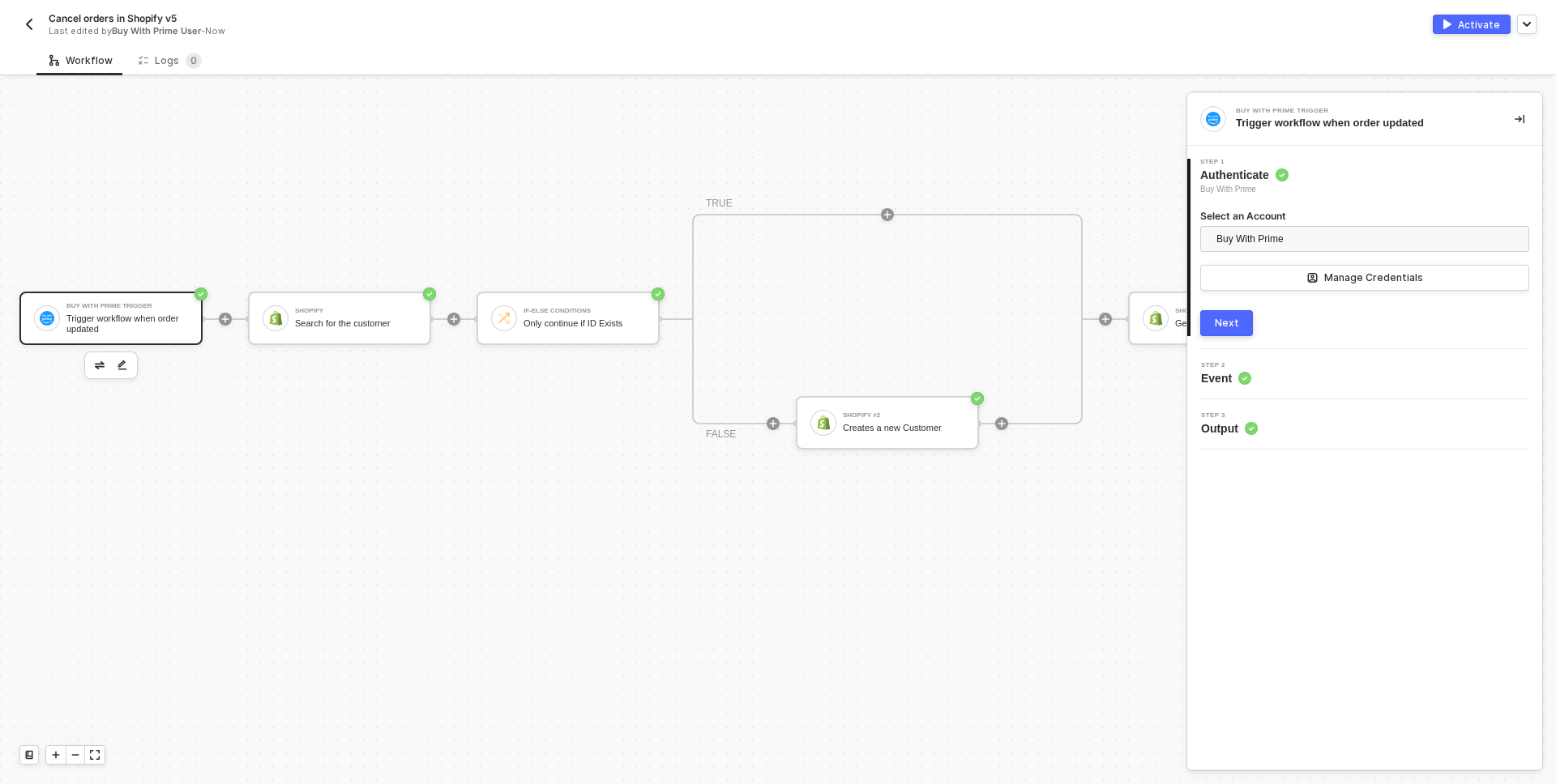
click at [1237, 328] on button "Next" at bounding box center [1227, 323] width 53 height 26
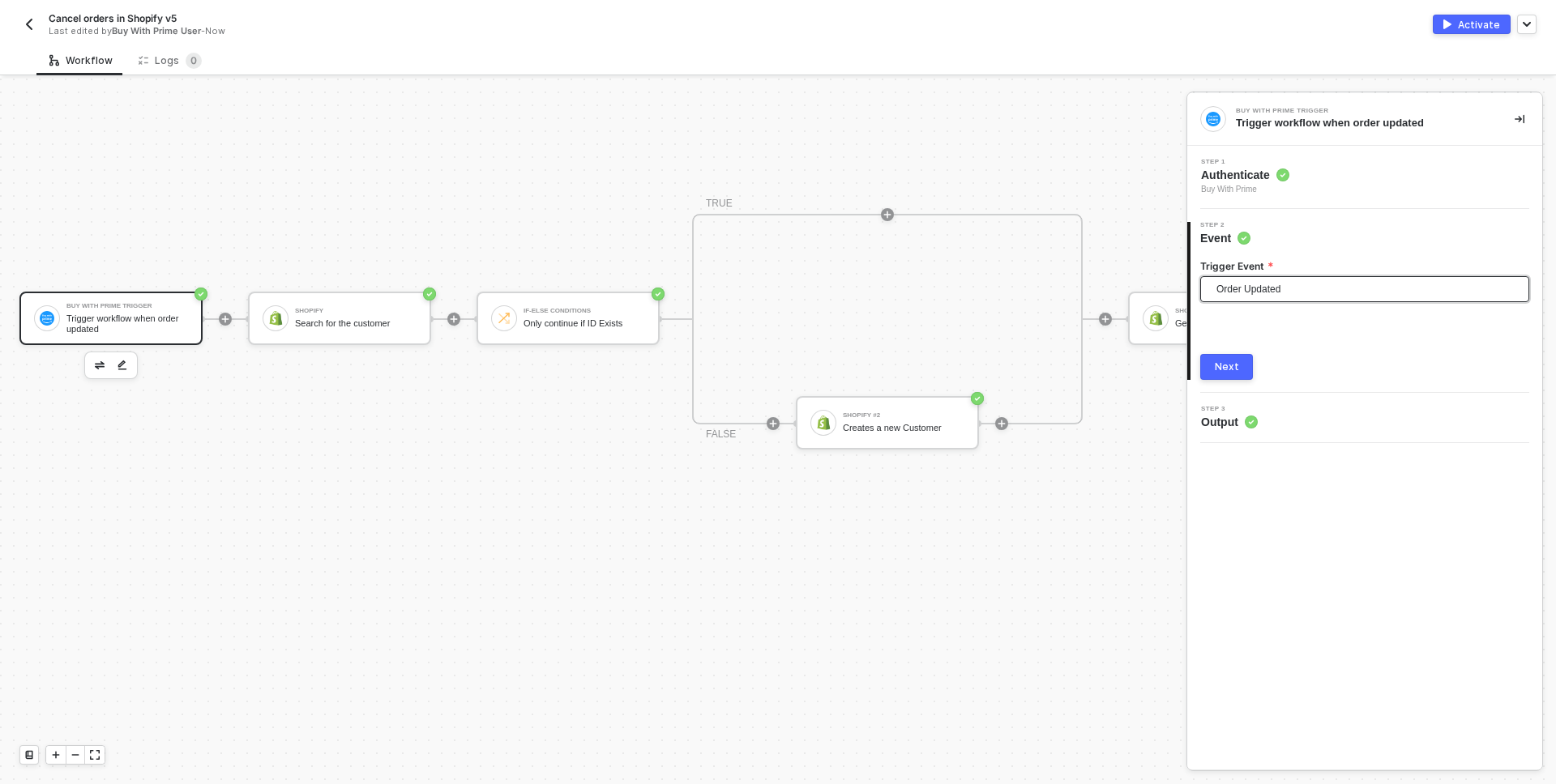
click at [1274, 299] on span "Order Updated" at bounding box center [1368, 289] width 303 height 25
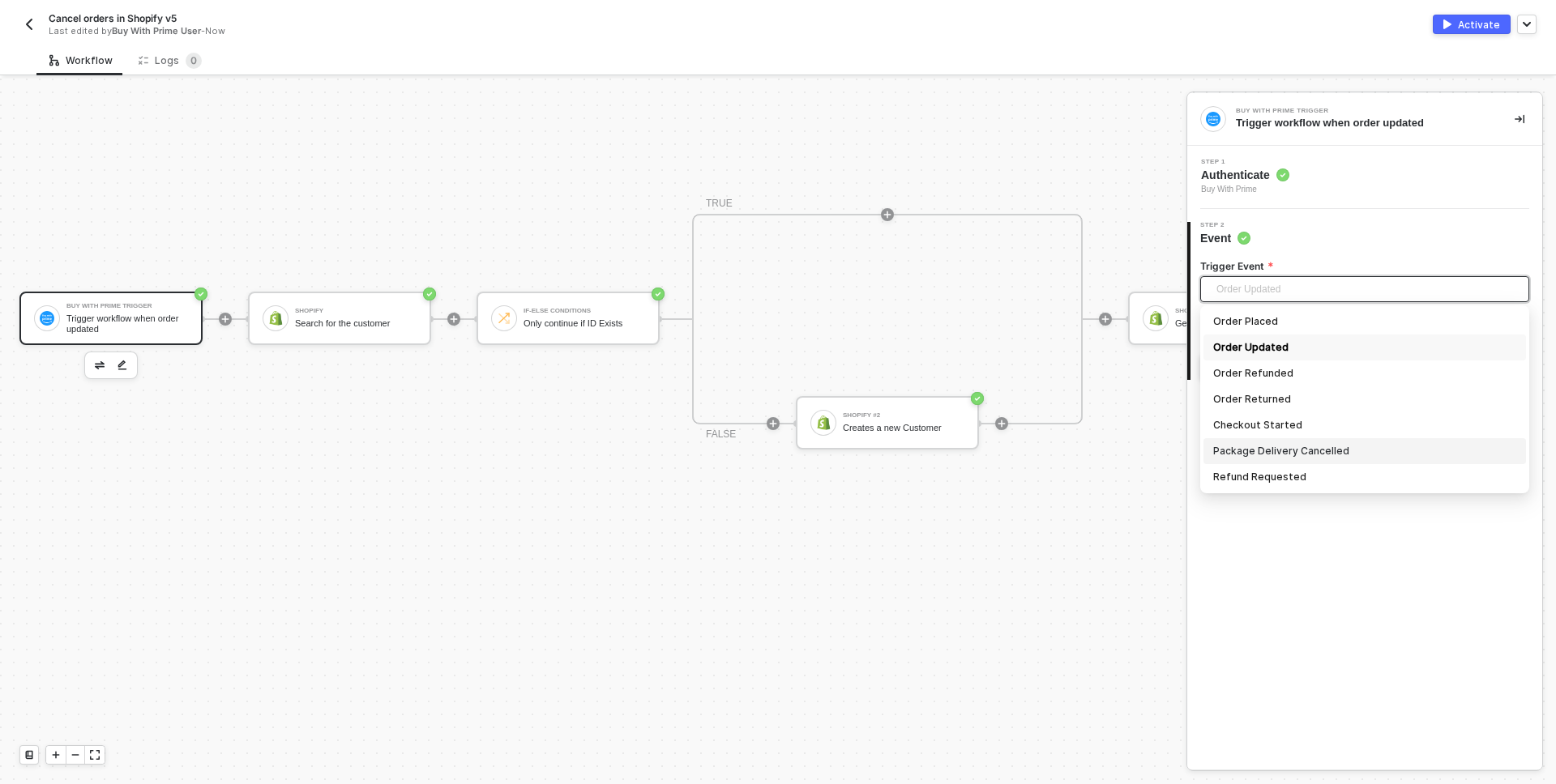
drag, startPoint x: 366, startPoint y: 579, endPoint x: 392, endPoint y: 605, distance: 36.8
click at [366, 579] on div "Buy With Prime Trigger Trigger workflow when order updated Shopify Search for t…" at bounding box center [1416, 319] width 2833 height 2404
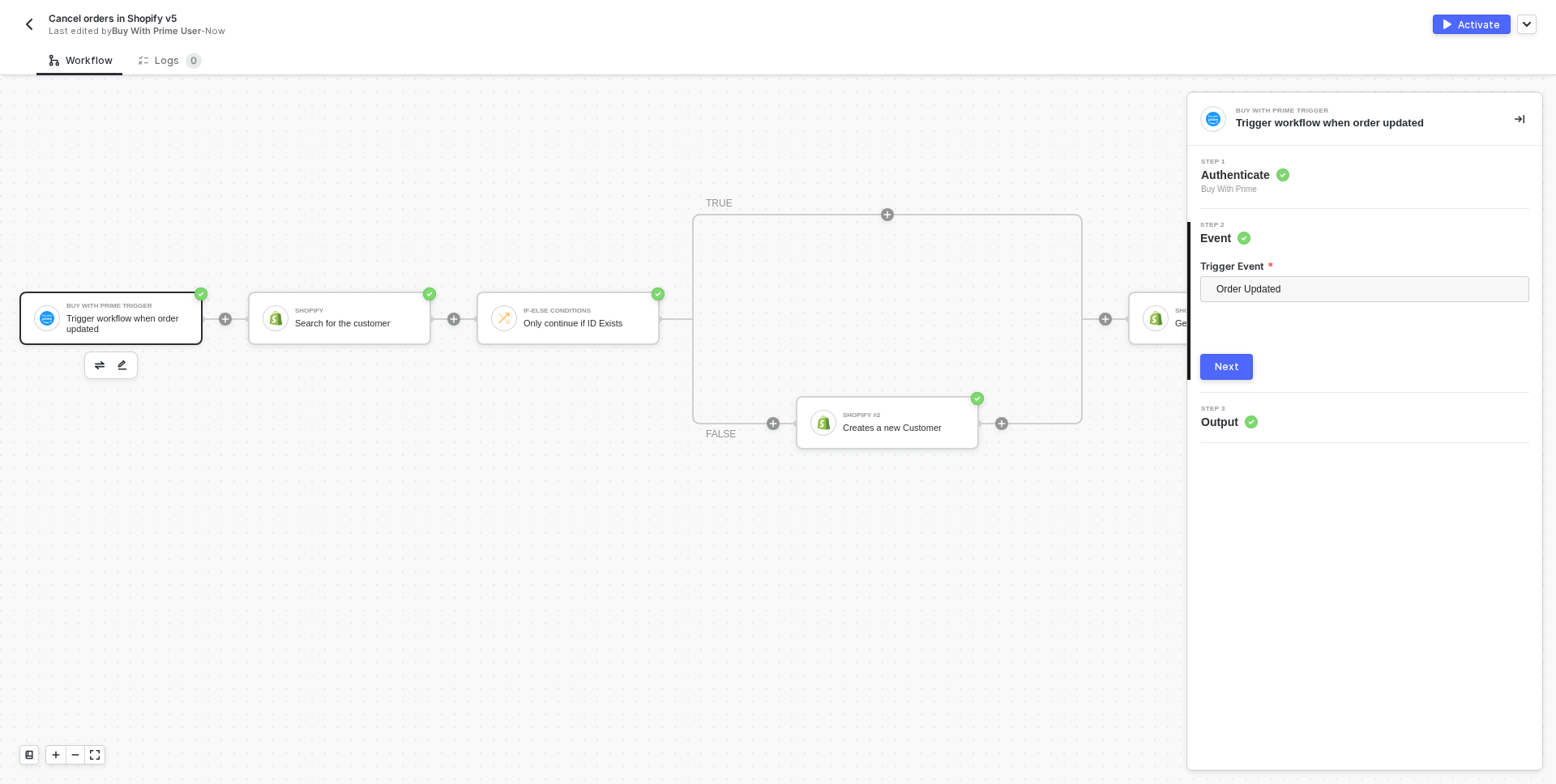
click at [26, 24] on img "button" at bounding box center [29, 25] width 13 height 13
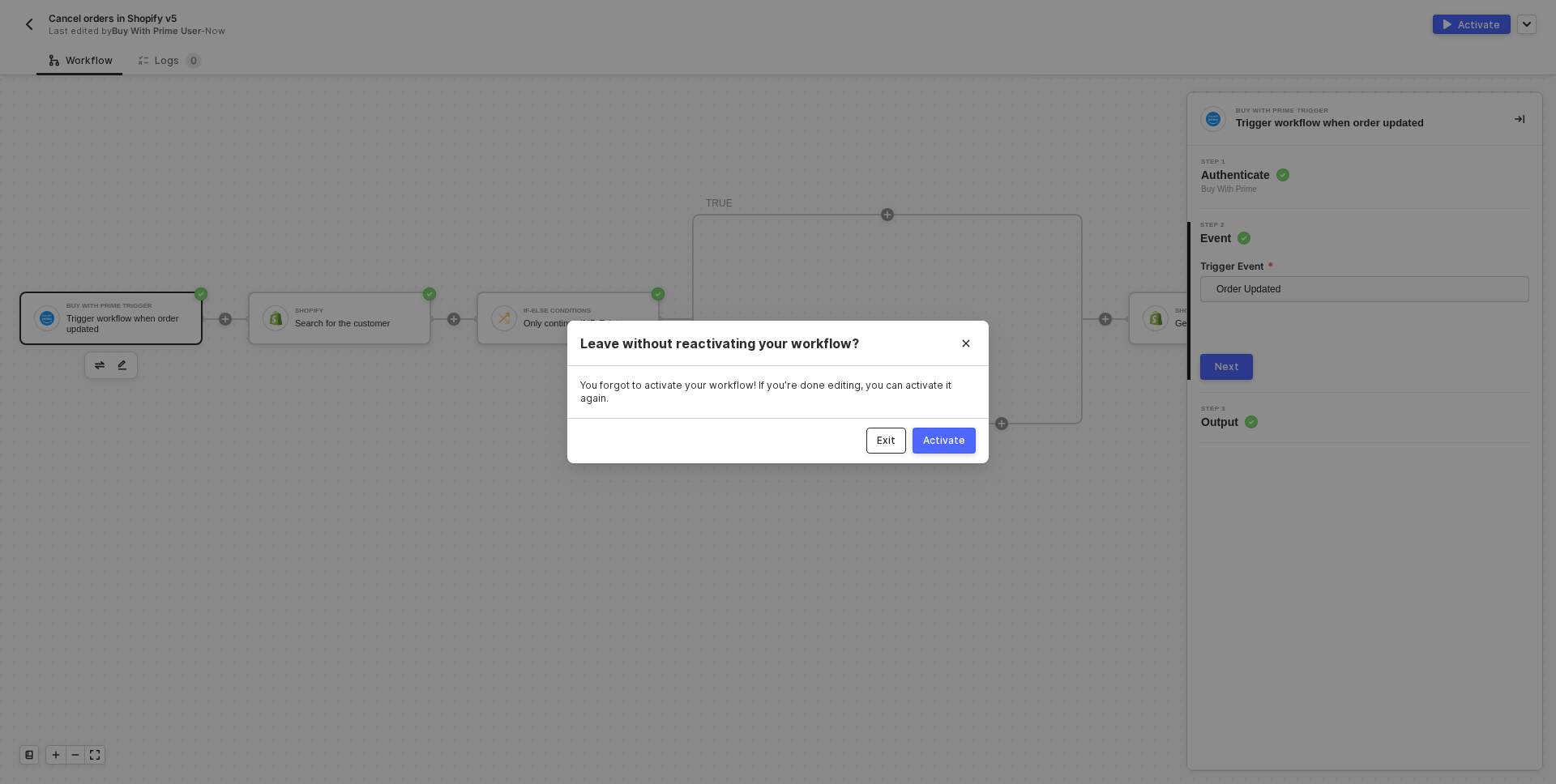
click at [896, 434] on div "Exit" at bounding box center [886, 441] width 18 height 13
